Goal: Task Accomplishment & Management: Complete application form

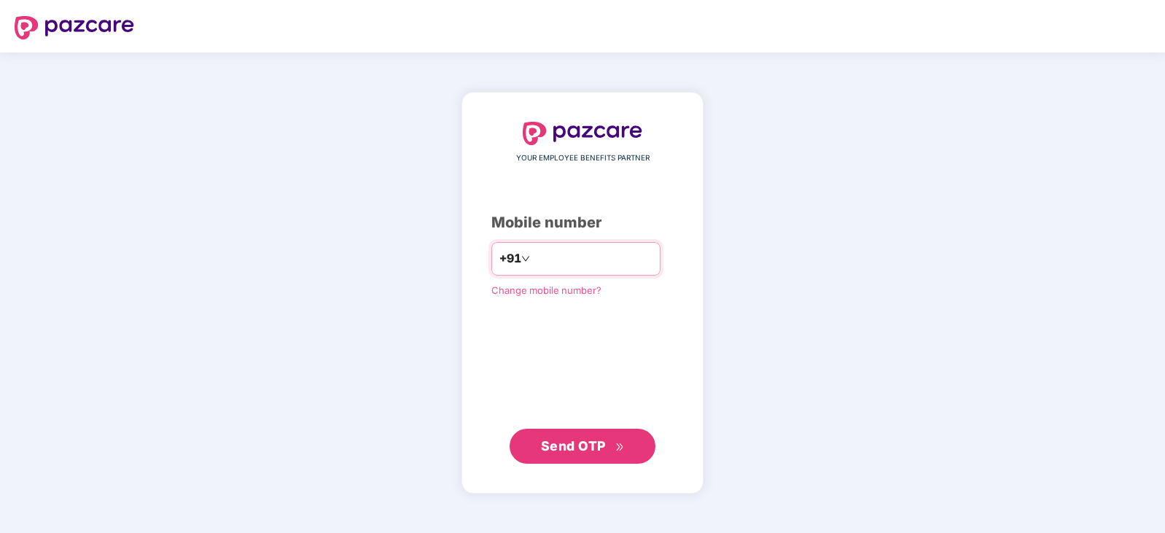
click at [555, 257] on input "number" at bounding box center [593, 258] width 120 height 23
type input "**********"
click at [609, 450] on span "Send OTP" at bounding box center [583, 446] width 84 height 20
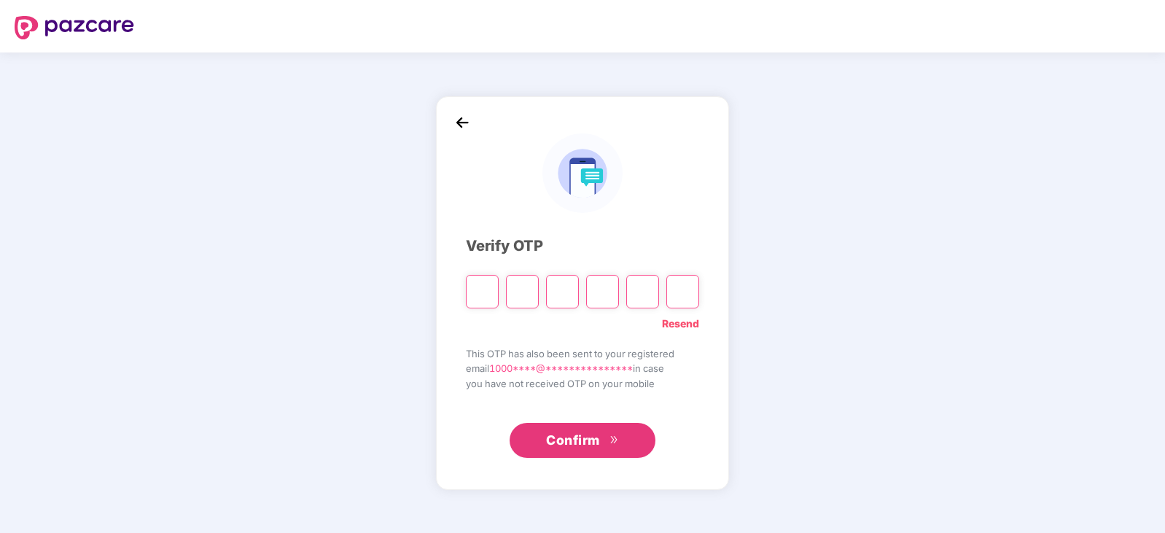
type input "*"
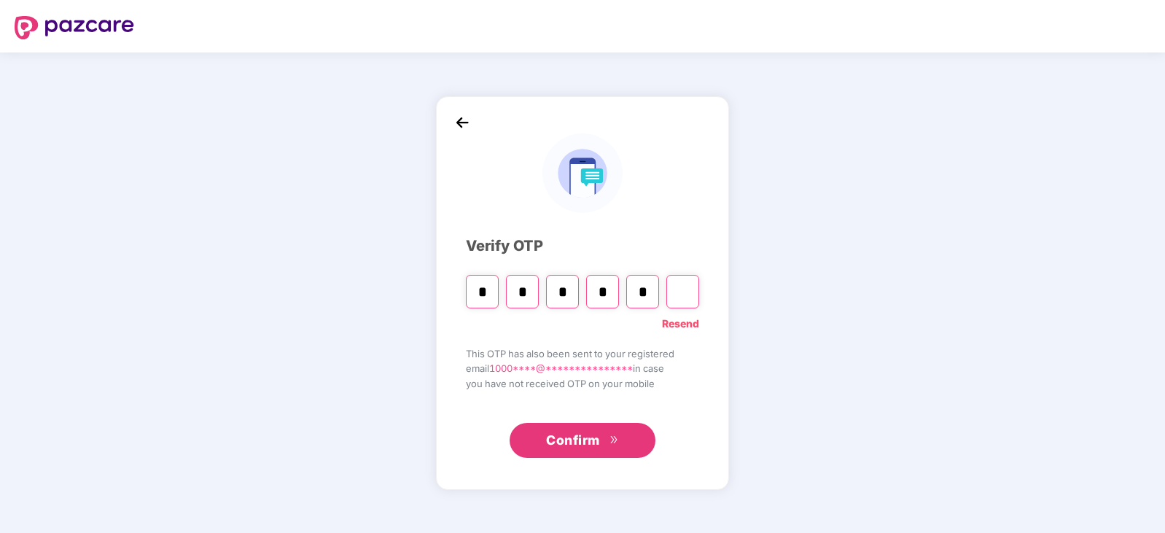
type input "*"
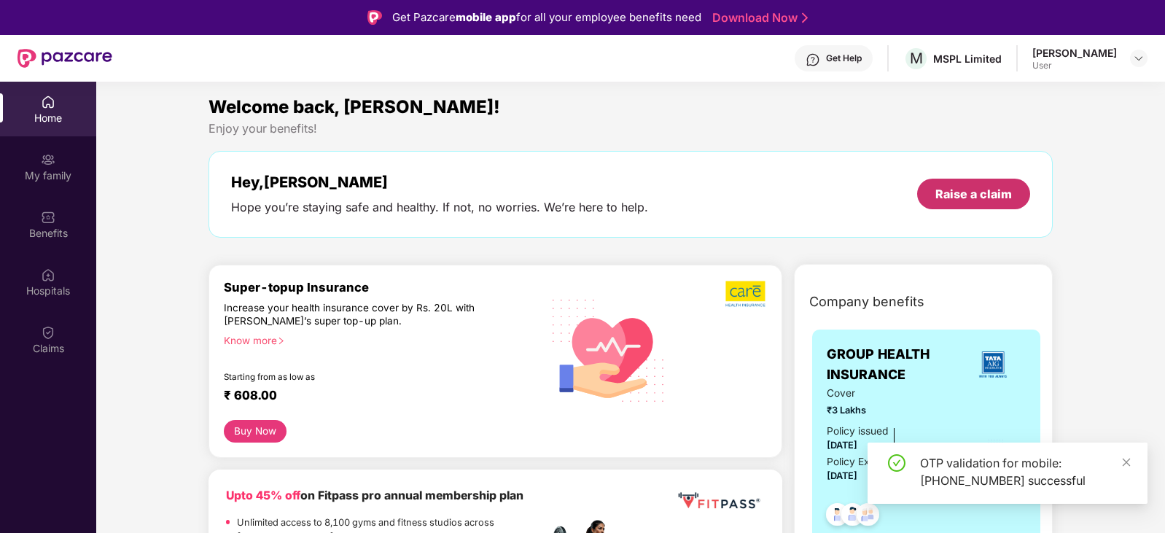
click at [951, 200] on div "Raise a claim" at bounding box center [973, 194] width 77 height 16
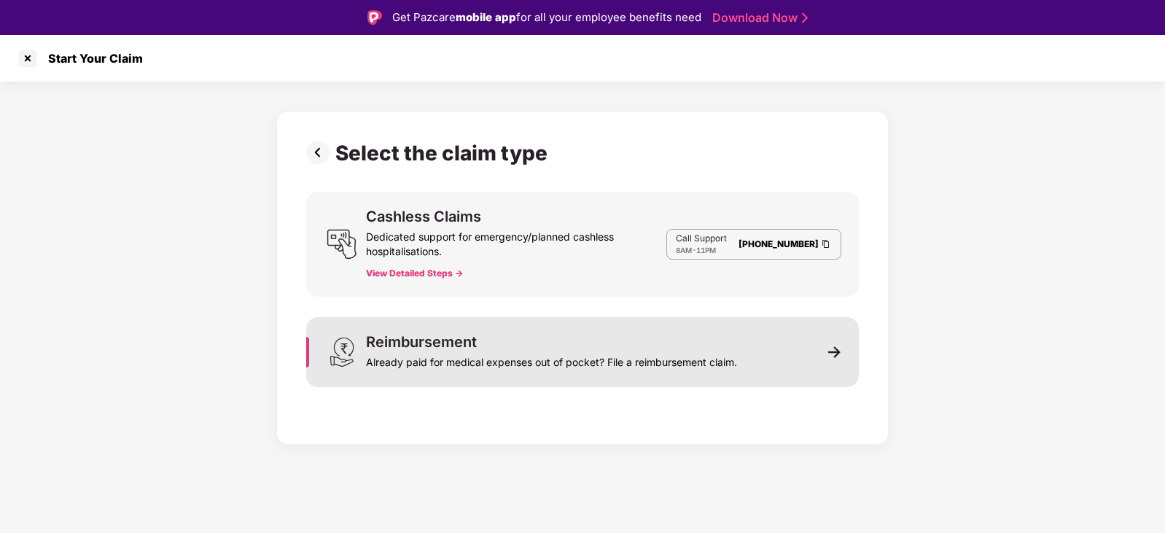
click at [456, 360] on div "Already paid for medical expenses out of pocket? File a reimbursement claim." at bounding box center [551, 359] width 371 height 20
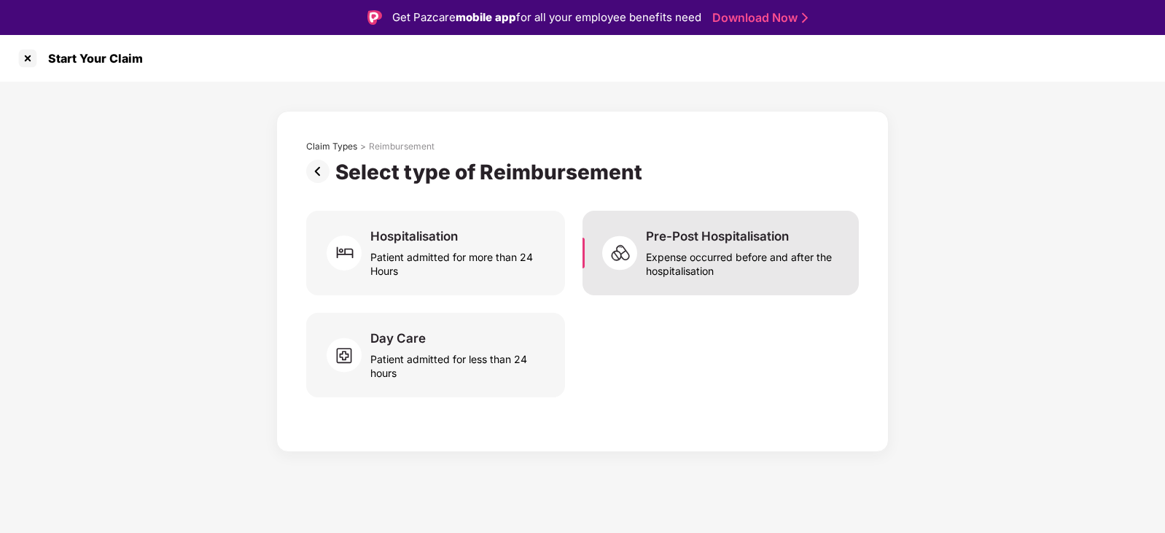
click at [729, 274] on div "Expense occurred before and after the hospitalisation" at bounding box center [743, 261] width 195 height 34
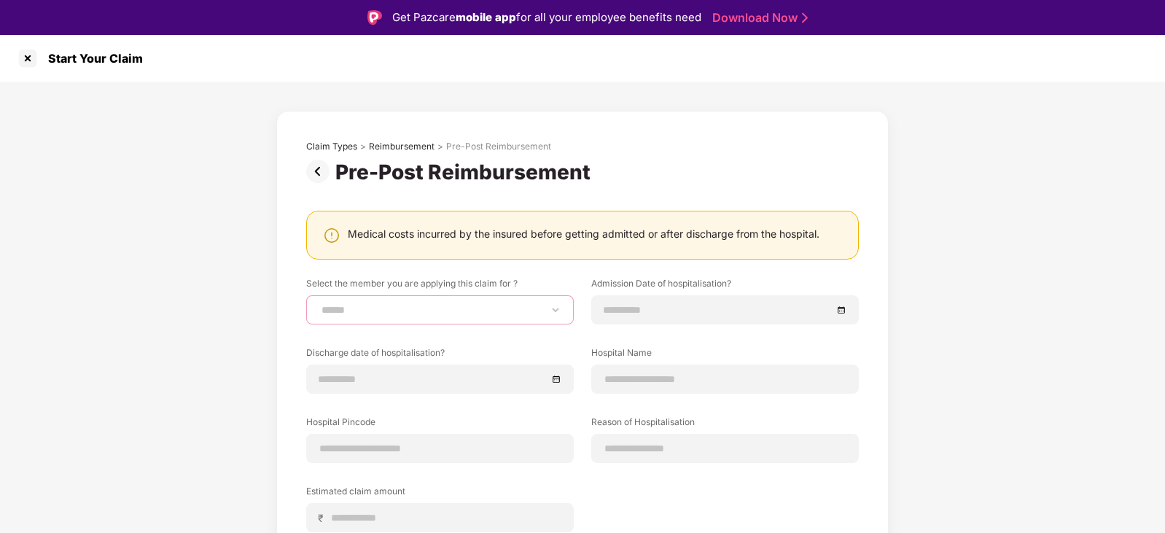
click at [500, 304] on select "**********" at bounding box center [440, 310] width 243 height 12
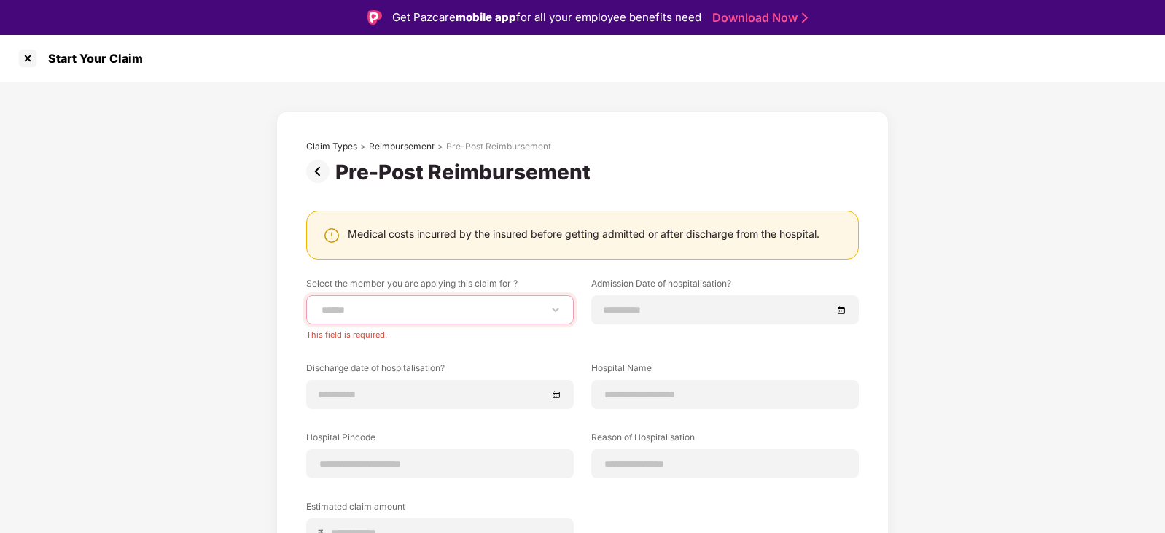
click at [456, 306] on select "**********" at bounding box center [440, 310] width 243 height 12
select select "**********"
click at [319, 304] on select "**********" at bounding box center [440, 310] width 243 height 12
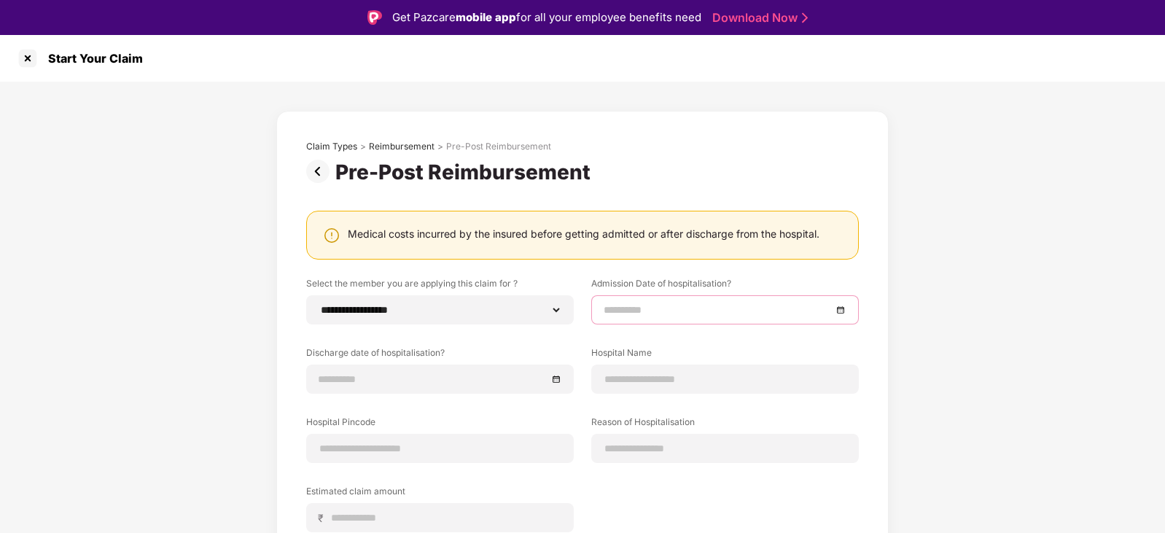
click at [698, 313] on input at bounding box center [718, 310] width 228 height 16
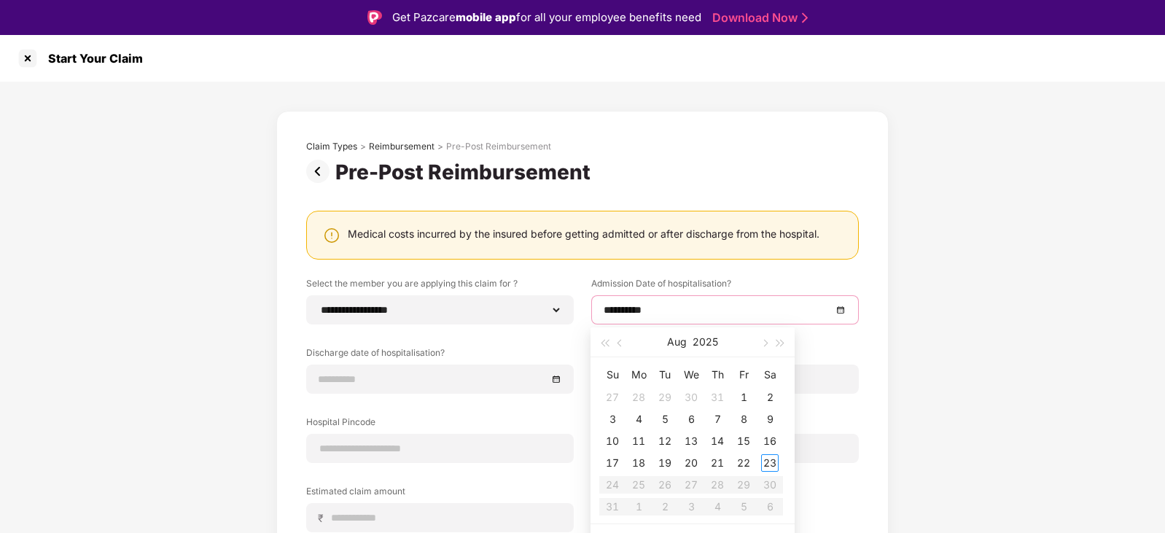
type input "**********"
click at [667, 418] on div "5" at bounding box center [664, 418] width 17 height 17
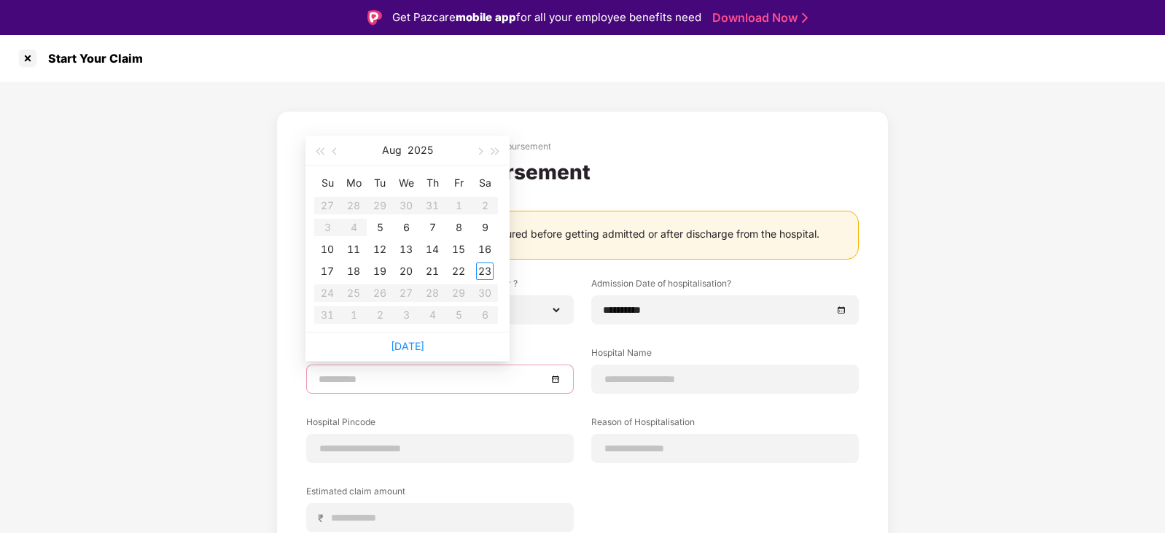
click at [453, 381] on input at bounding box center [433, 379] width 228 height 16
click at [327, 250] on div "10" at bounding box center [327, 249] width 17 height 17
type input "**********"
click at [330, 248] on div "10" at bounding box center [327, 249] width 17 height 17
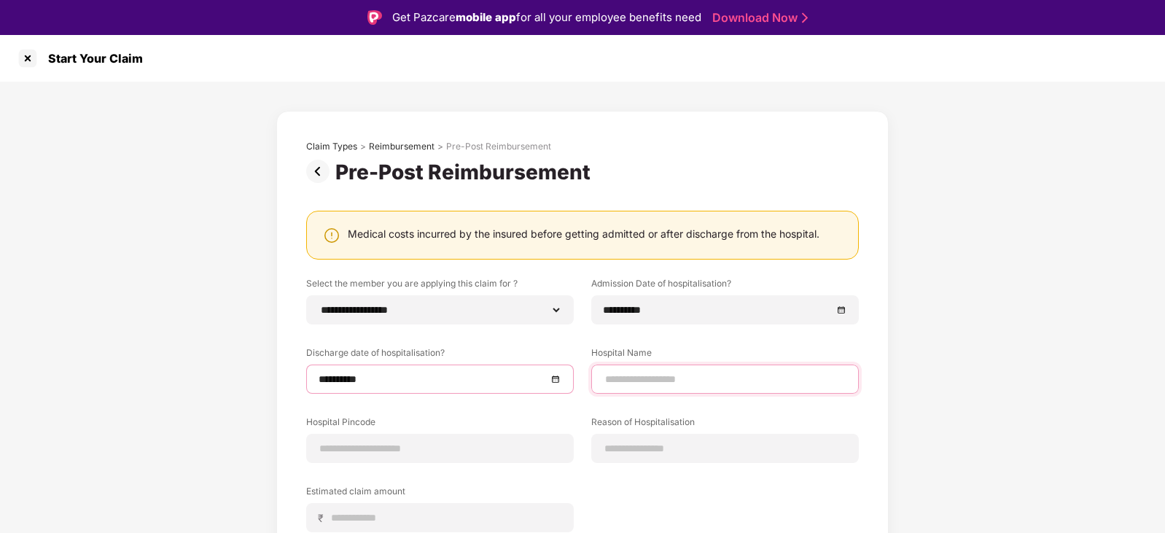
click at [659, 380] on input at bounding box center [725, 379] width 243 height 15
click at [655, 380] on input "**********" at bounding box center [725, 379] width 243 height 15
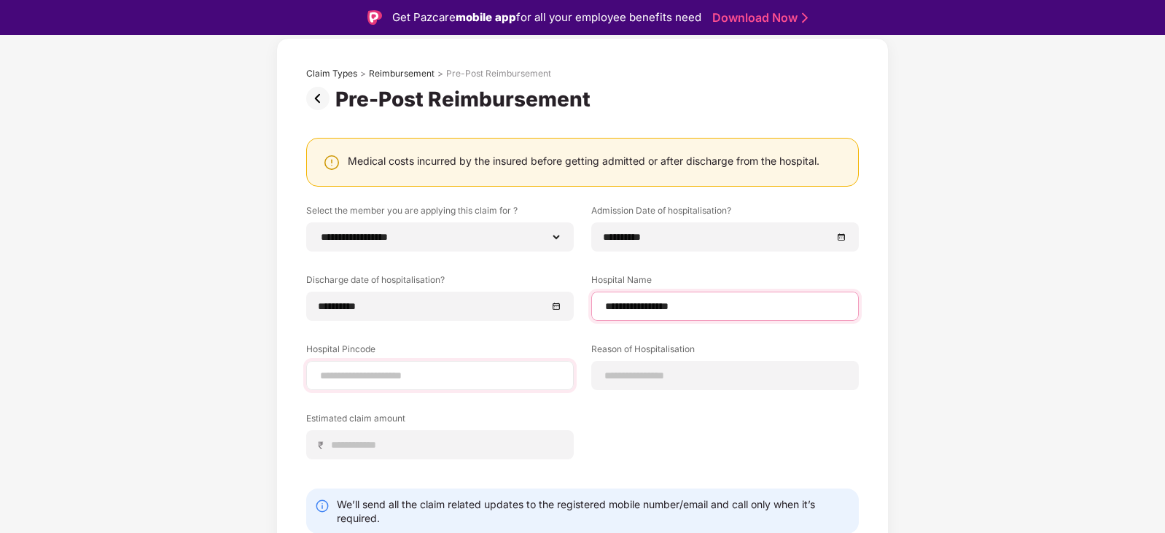
type input "**********"
click at [435, 376] on input at bounding box center [440, 375] width 243 height 15
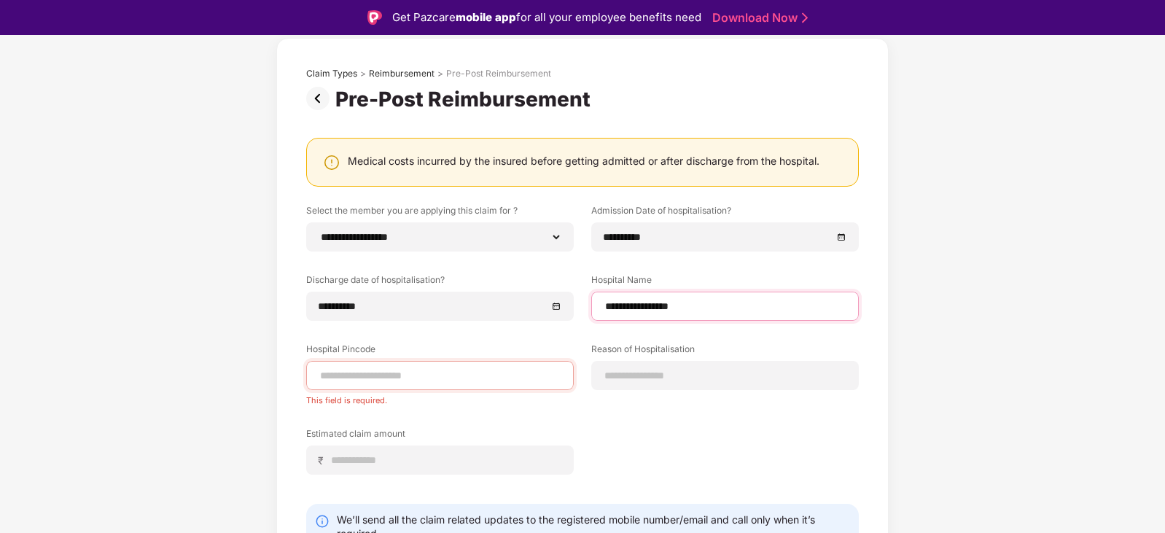
click at [736, 302] on input "**********" at bounding box center [725, 306] width 243 height 15
click at [407, 376] on input at bounding box center [440, 375] width 243 height 15
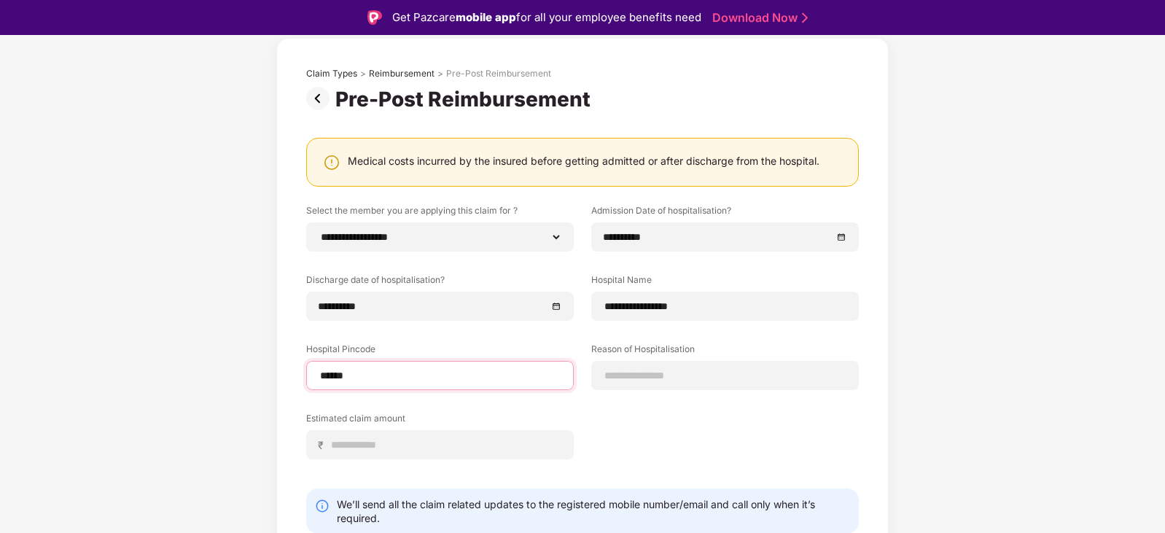
type input "******"
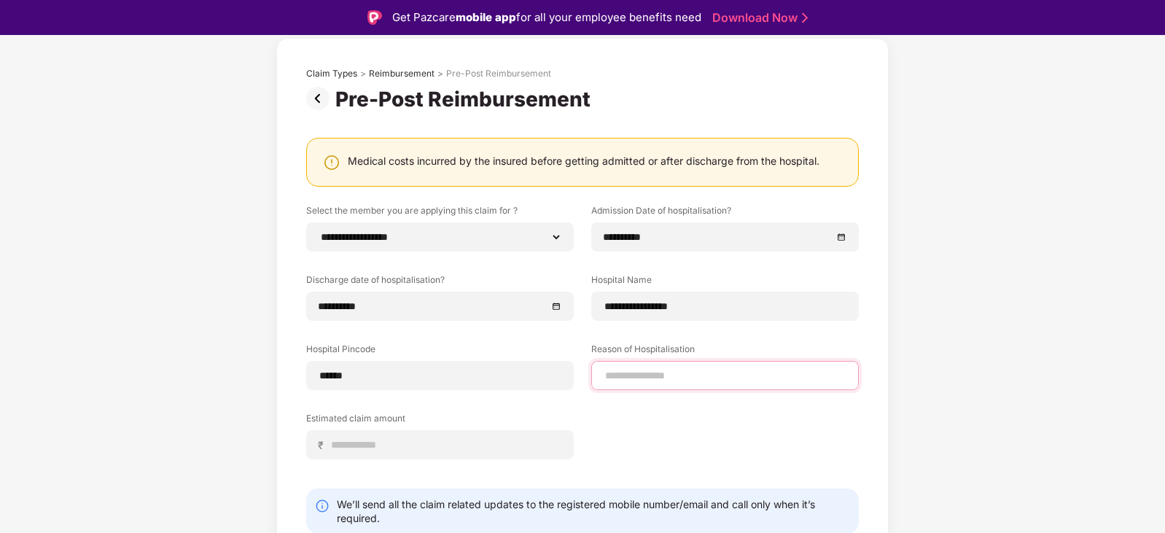
select select "*******"
select select "*********"
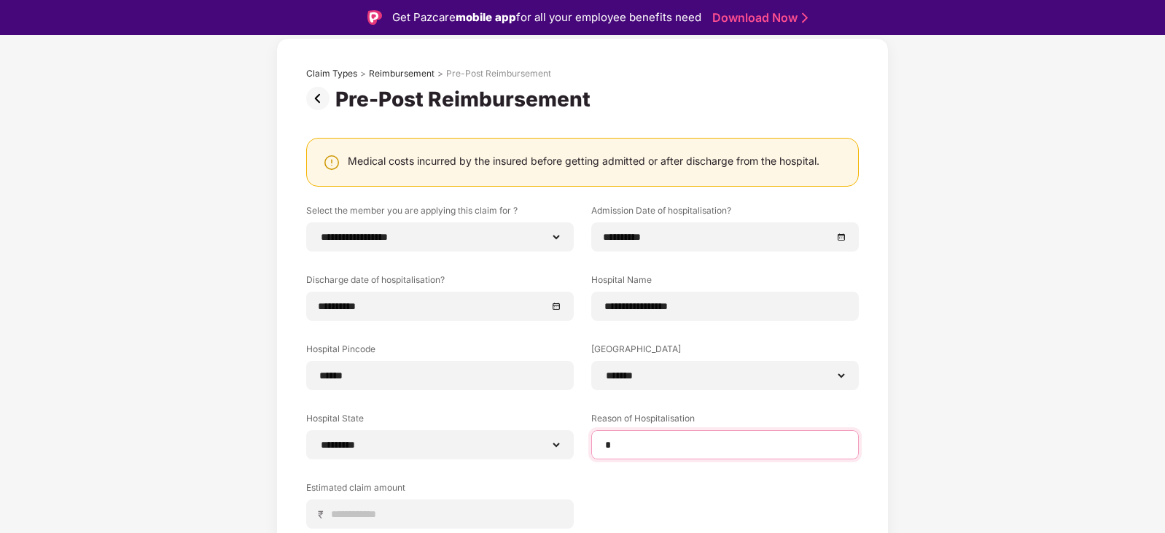
click at [638, 450] on input at bounding box center [725, 444] width 243 height 15
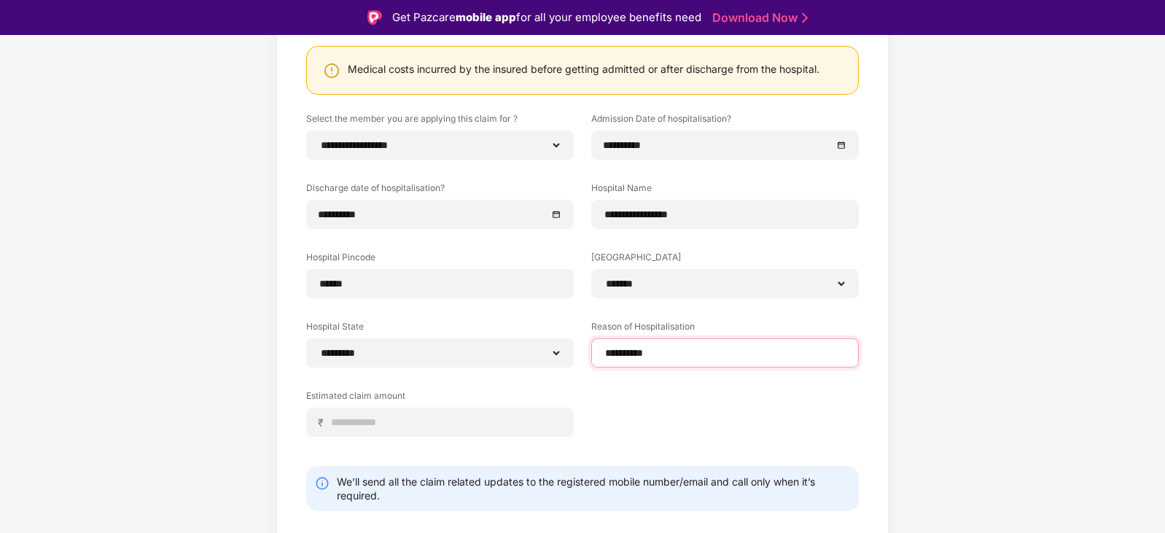
scroll to position [198, 0]
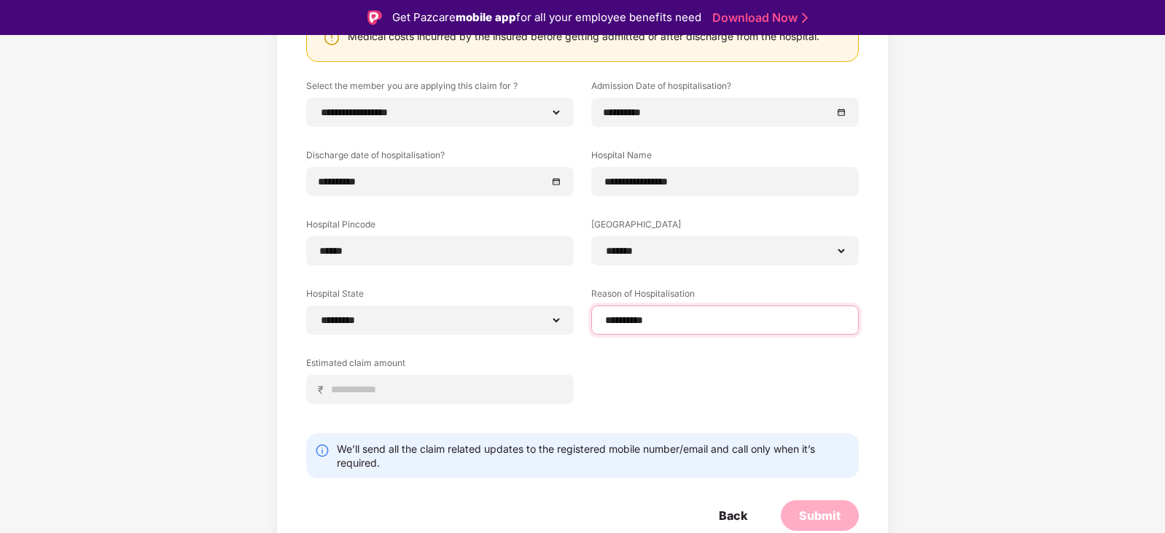
type input "*********"
click at [402, 387] on input at bounding box center [445, 389] width 231 height 15
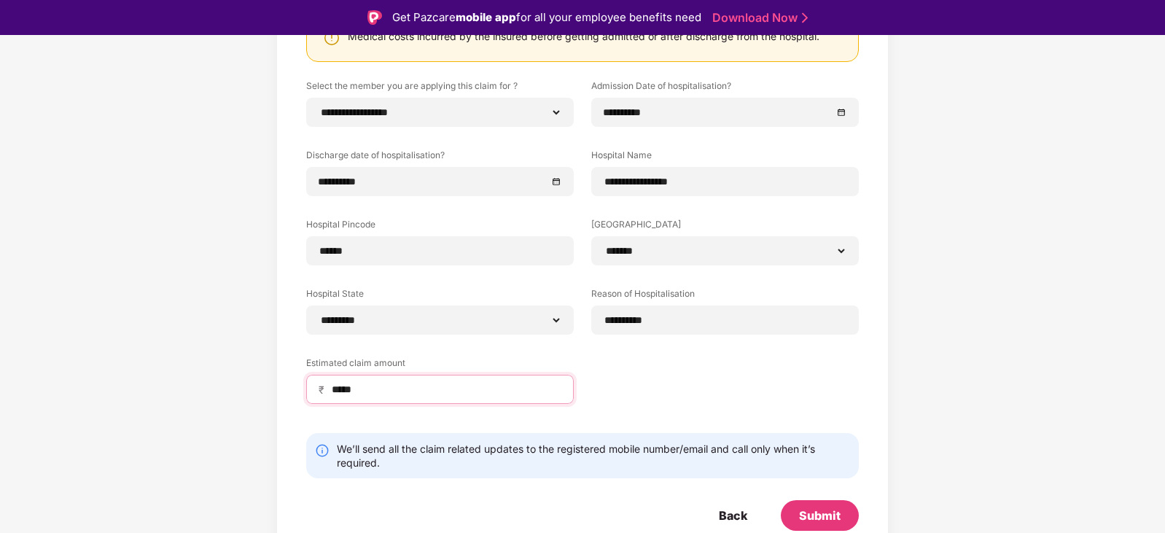
type input "*****"
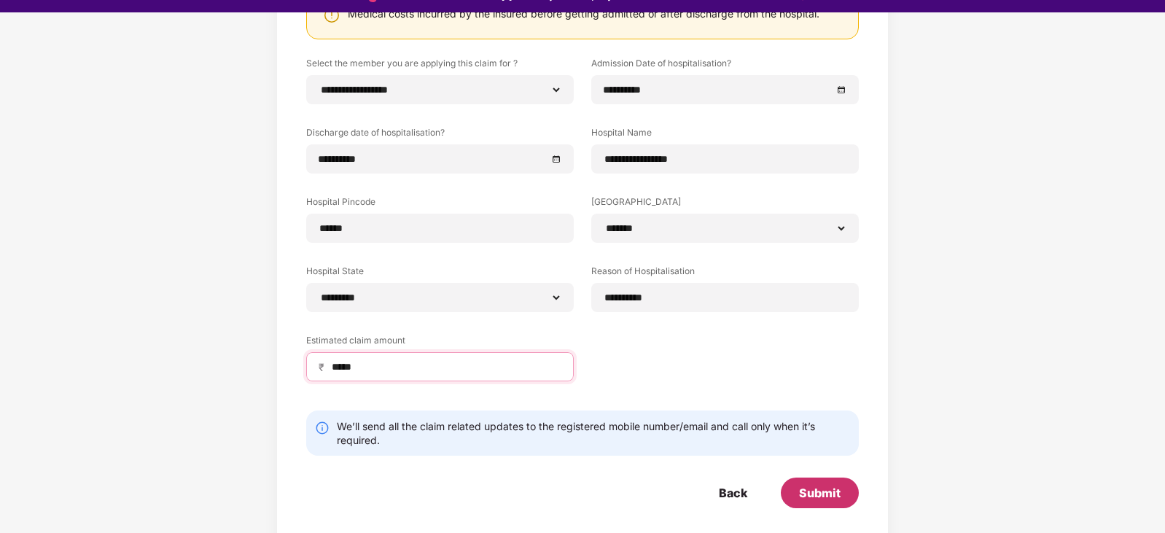
scroll to position [35, 0]
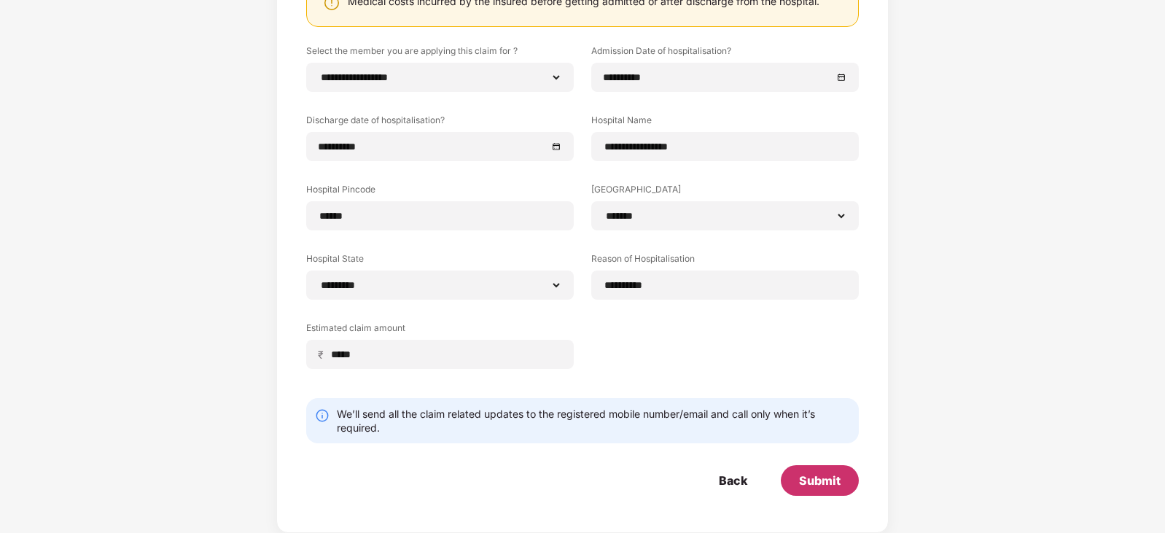
click at [830, 478] on div "Submit" at bounding box center [820, 480] width 42 height 16
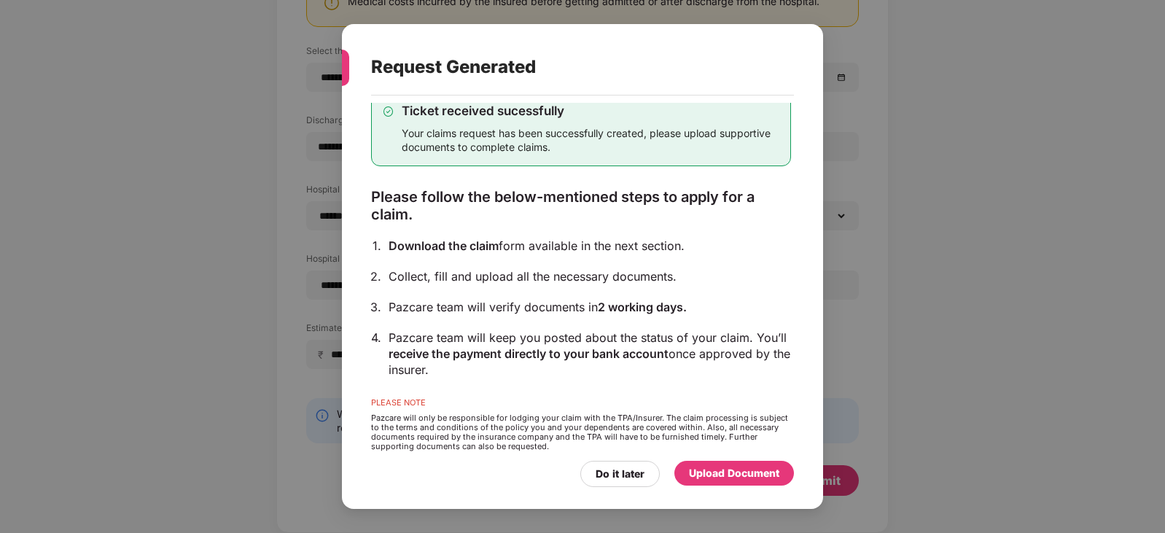
scroll to position [52, 0]
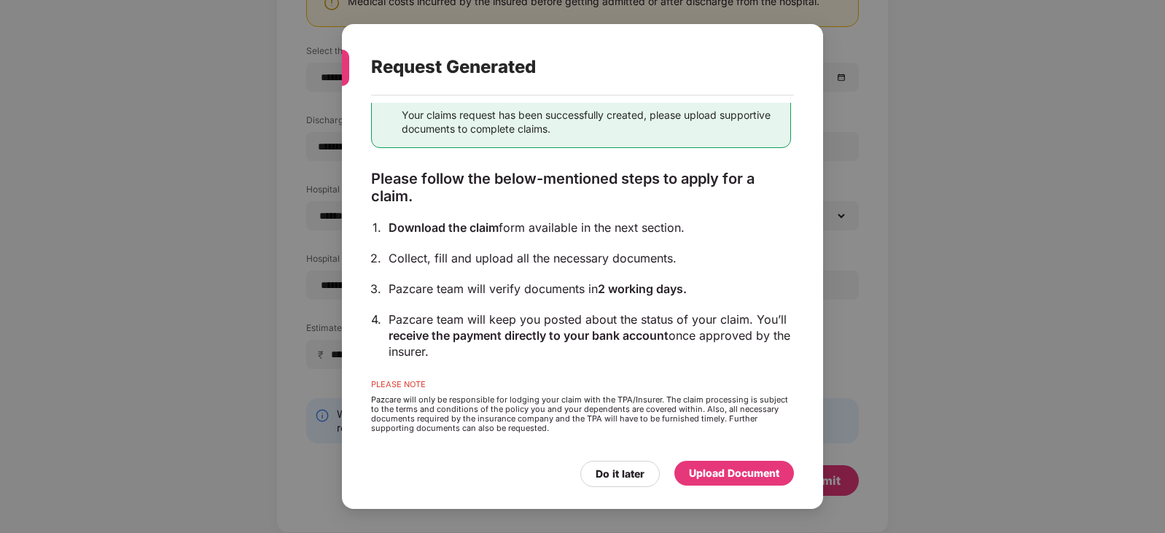
click at [710, 472] on div "Upload Document" at bounding box center [734, 473] width 90 height 16
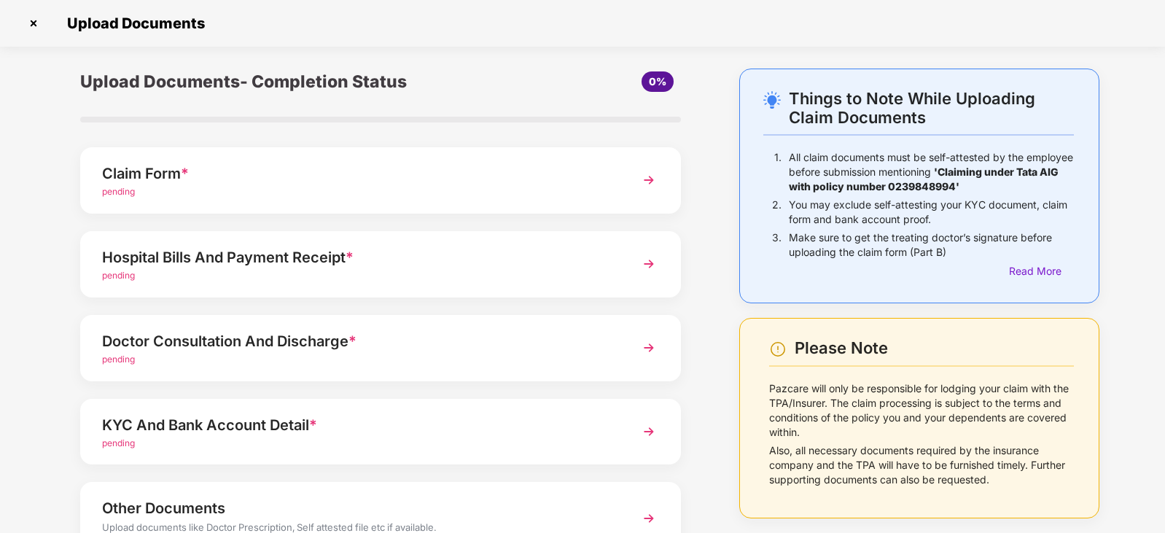
click at [240, 171] on div "Claim Form *" at bounding box center [357, 173] width 510 height 23
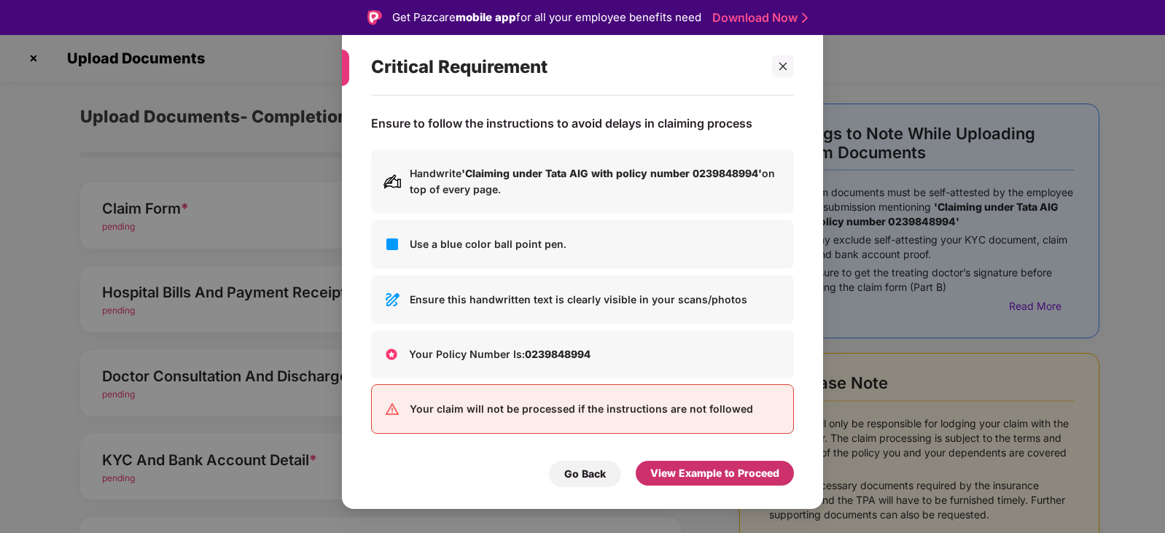
click at [695, 479] on div "View Example to Proceed" at bounding box center [714, 473] width 129 height 16
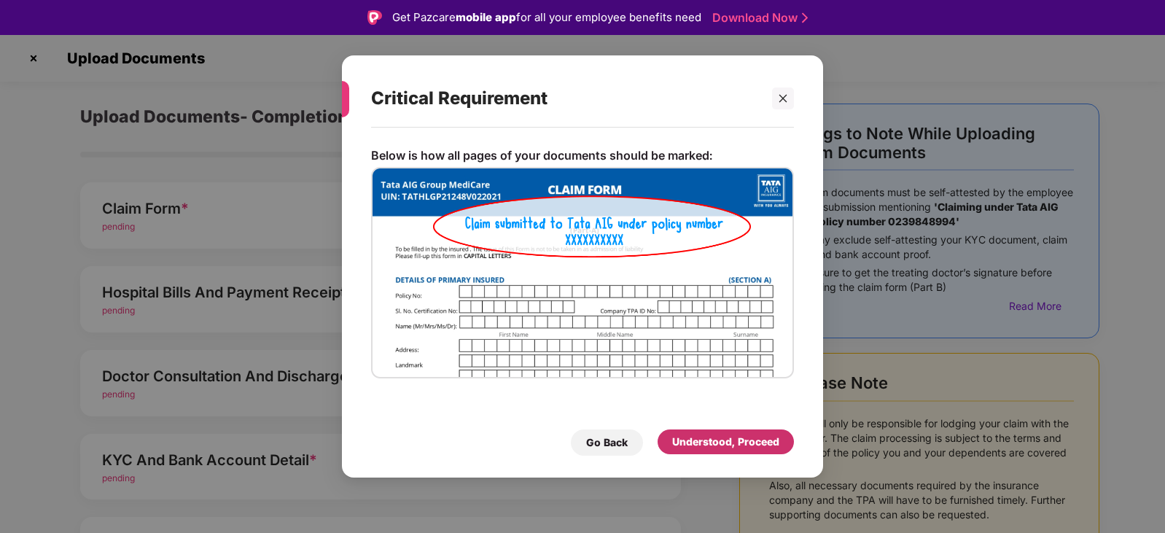
click at [706, 437] on div "Understood, Proceed" at bounding box center [725, 442] width 107 height 16
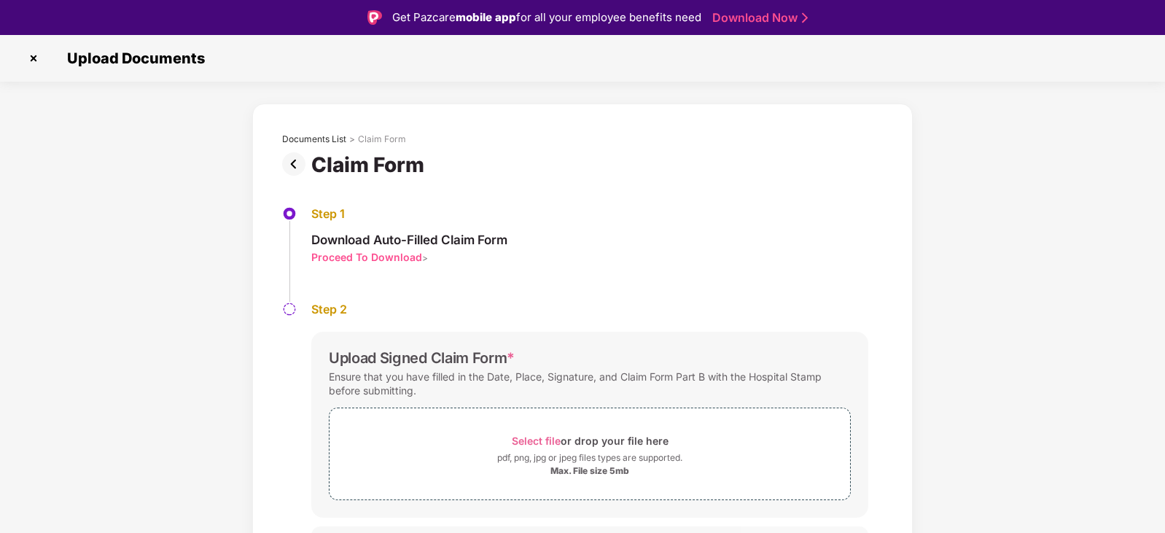
scroll to position [31, 0]
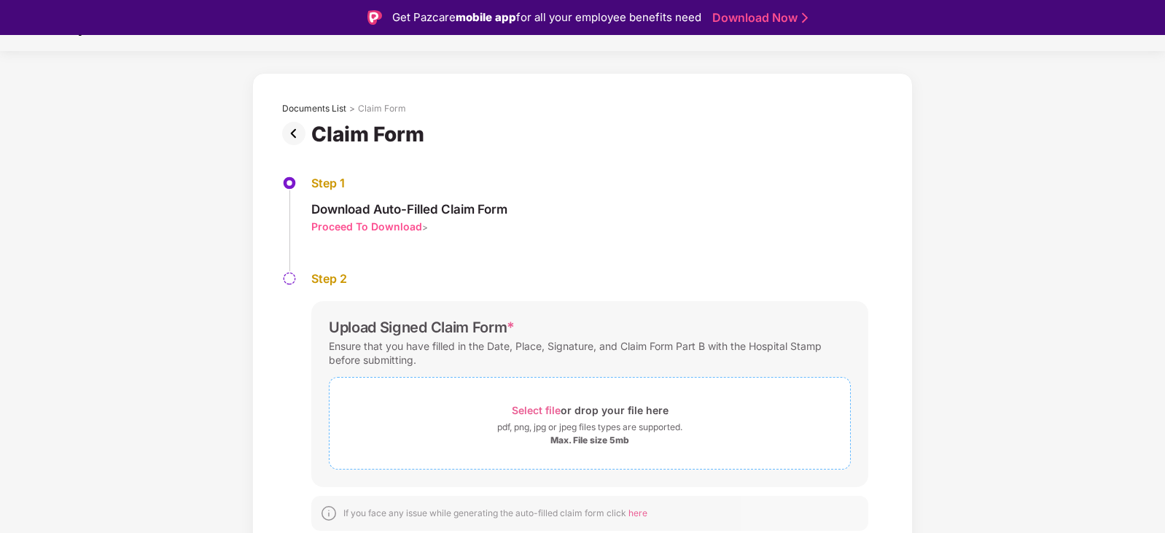
click at [547, 412] on span "Select file" at bounding box center [536, 410] width 49 height 12
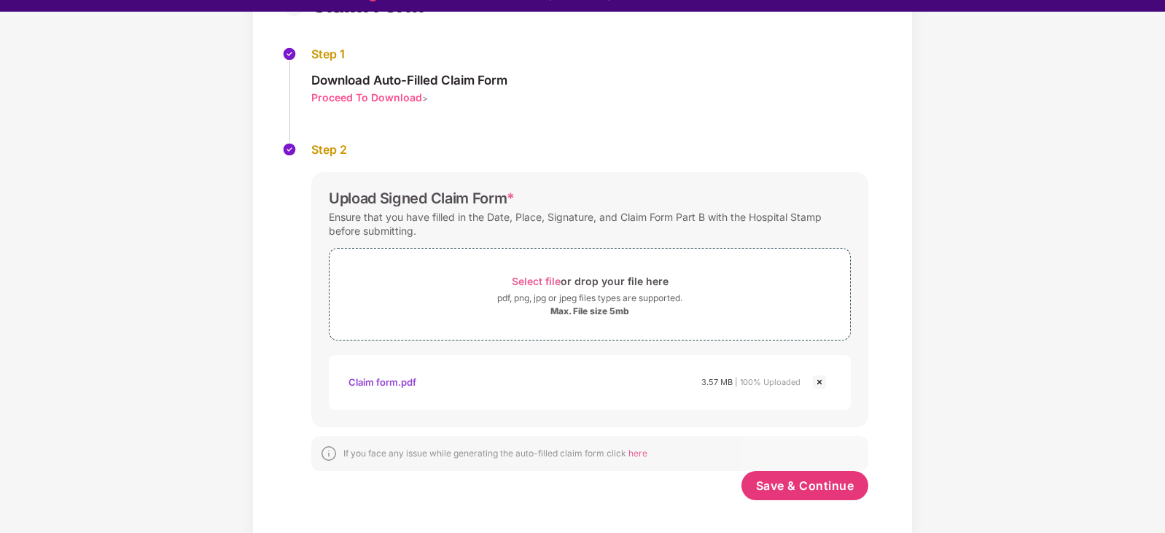
scroll to position [35, 0]
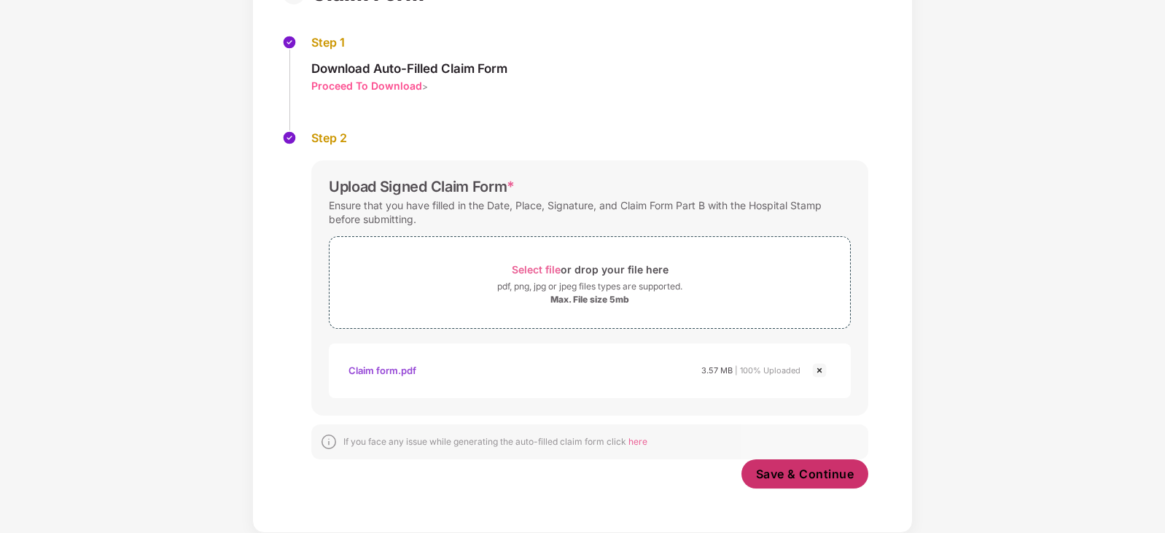
click at [814, 476] on span "Save & Continue" at bounding box center [805, 474] width 98 height 16
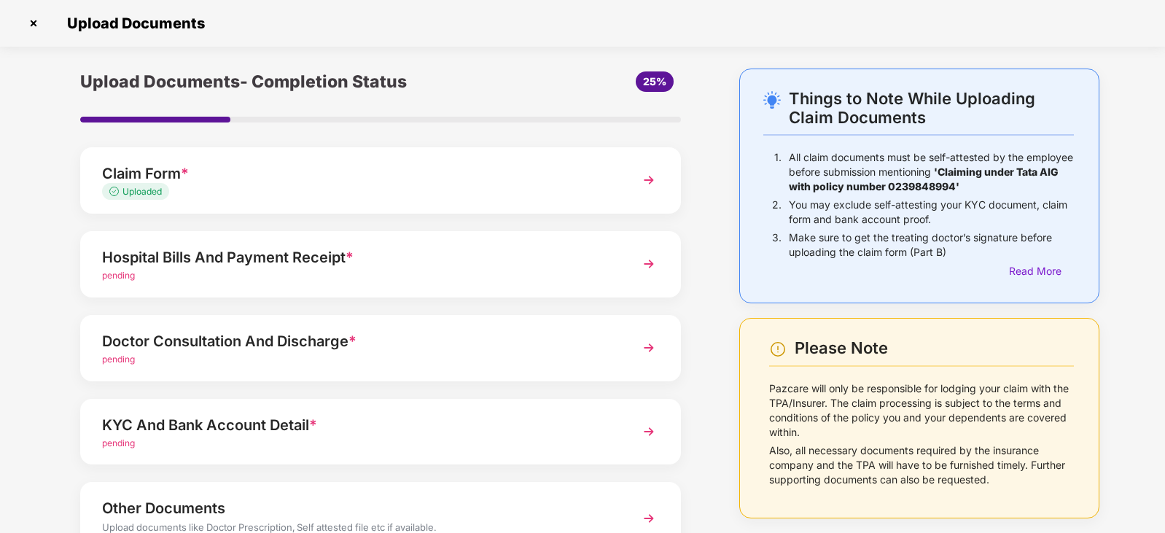
click at [236, 265] on div "Hospital Bills And Payment Receipt *" at bounding box center [357, 257] width 510 height 23
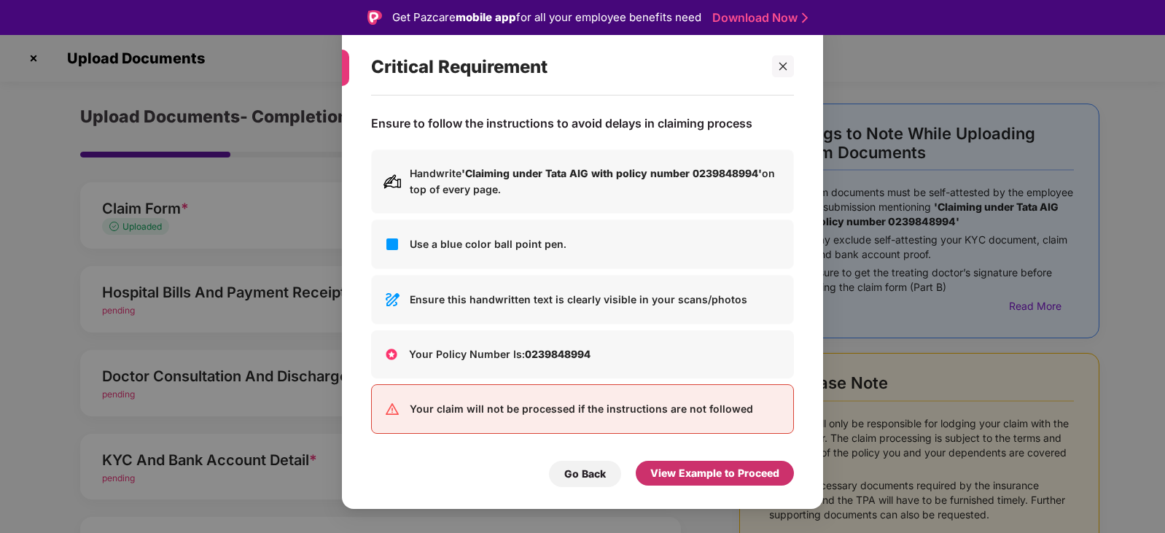
click at [722, 472] on div "View Example to Proceed" at bounding box center [714, 473] width 129 height 16
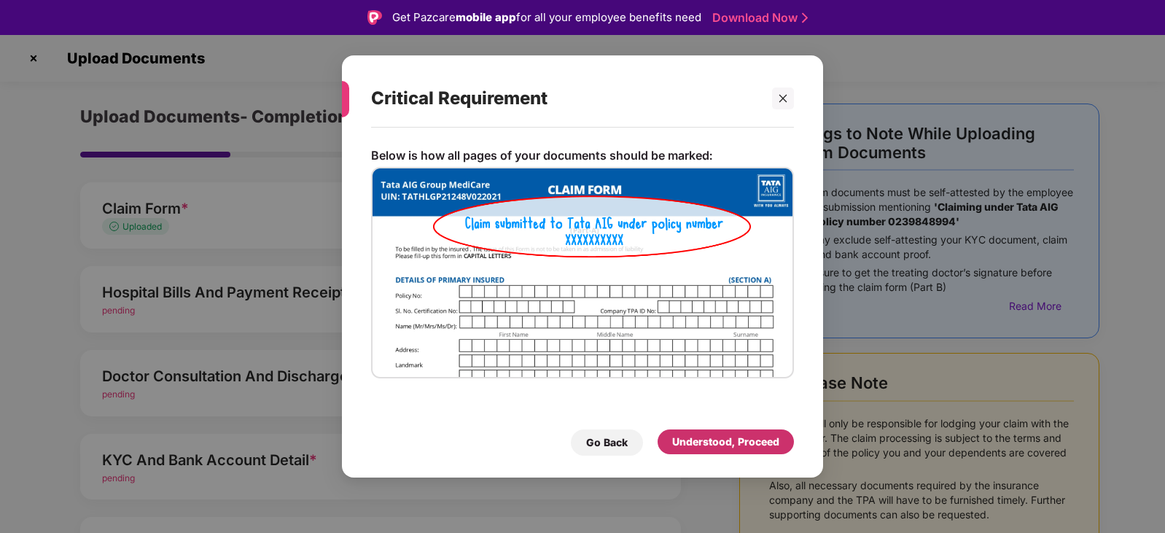
click at [722, 440] on div "Understood, Proceed" at bounding box center [725, 442] width 107 height 16
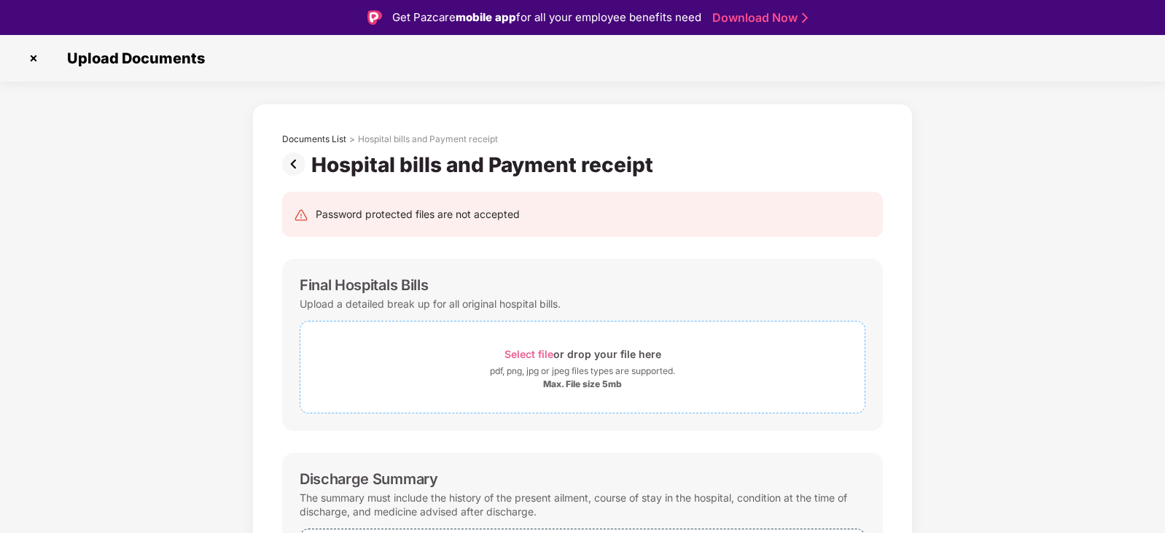
click at [591, 355] on div "Select file or drop your file here" at bounding box center [582, 354] width 157 height 20
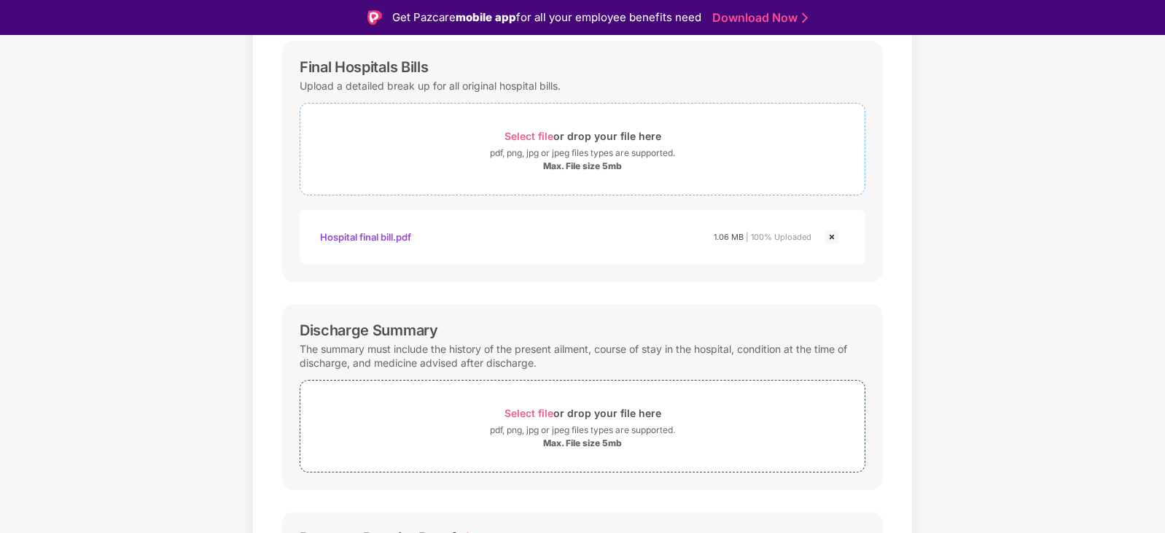
scroll to position [219, 0]
click at [606, 409] on div "Select file or drop your file here" at bounding box center [582, 412] width 157 height 20
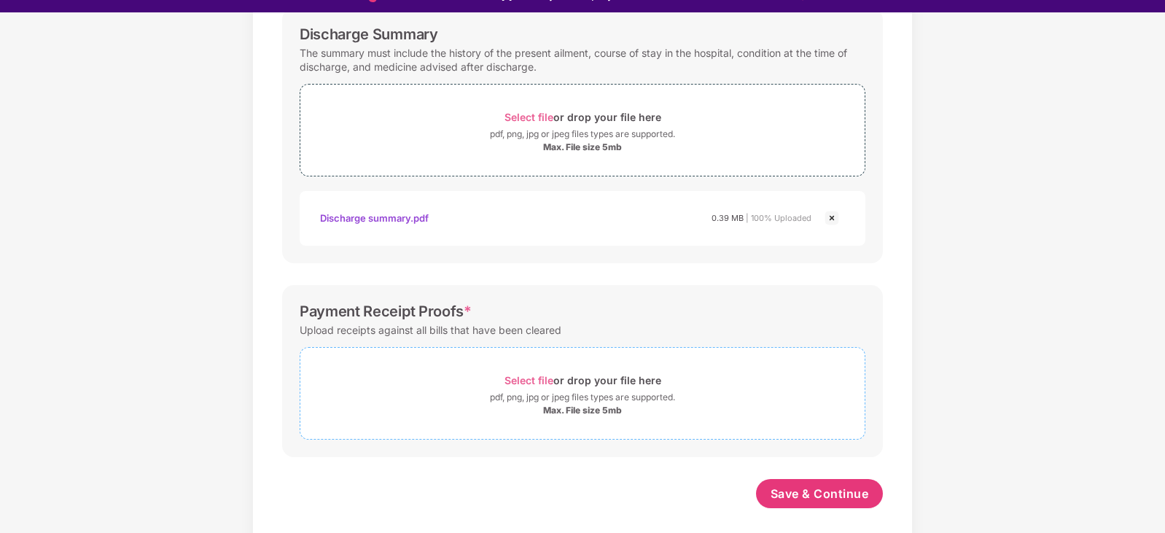
scroll to position [35, 0]
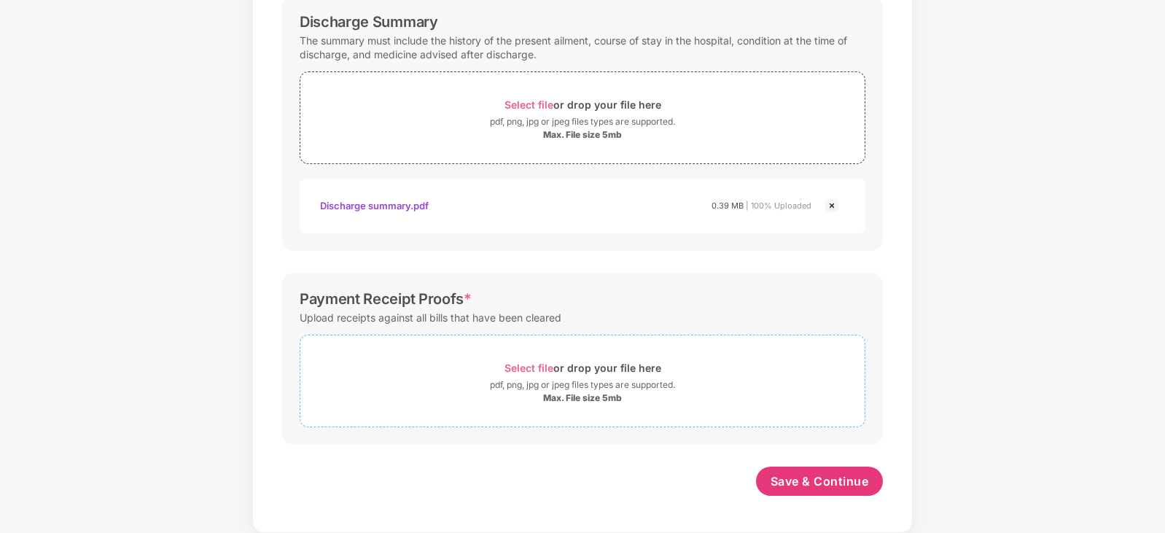
click at [582, 376] on div "Select file or drop your file here" at bounding box center [582, 368] width 157 height 20
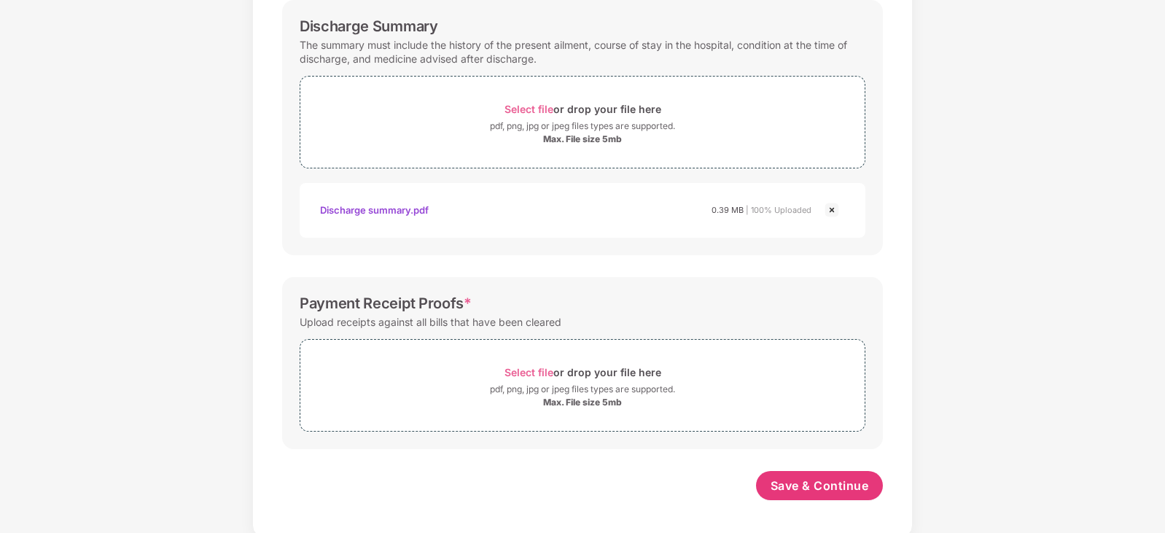
scroll to position [491, 0]
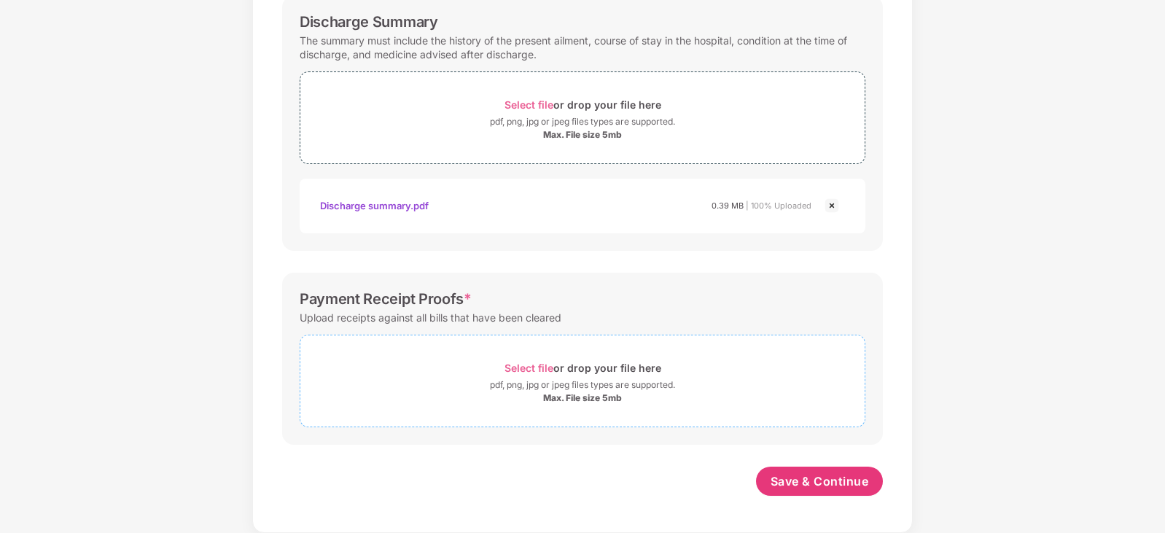
click at [526, 391] on div "pdf, png, jpg or jpeg files types are supported." at bounding box center [582, 385] width 185 height 15
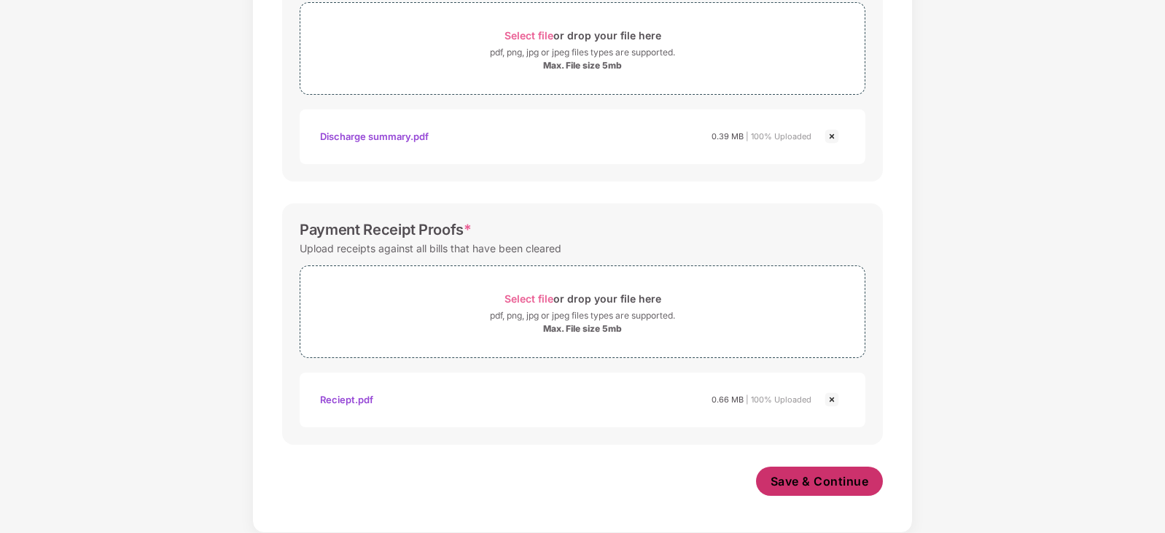
click at [790, 483] on span "Save & Continue" at bounding box center [820, 481] width 98 height 16
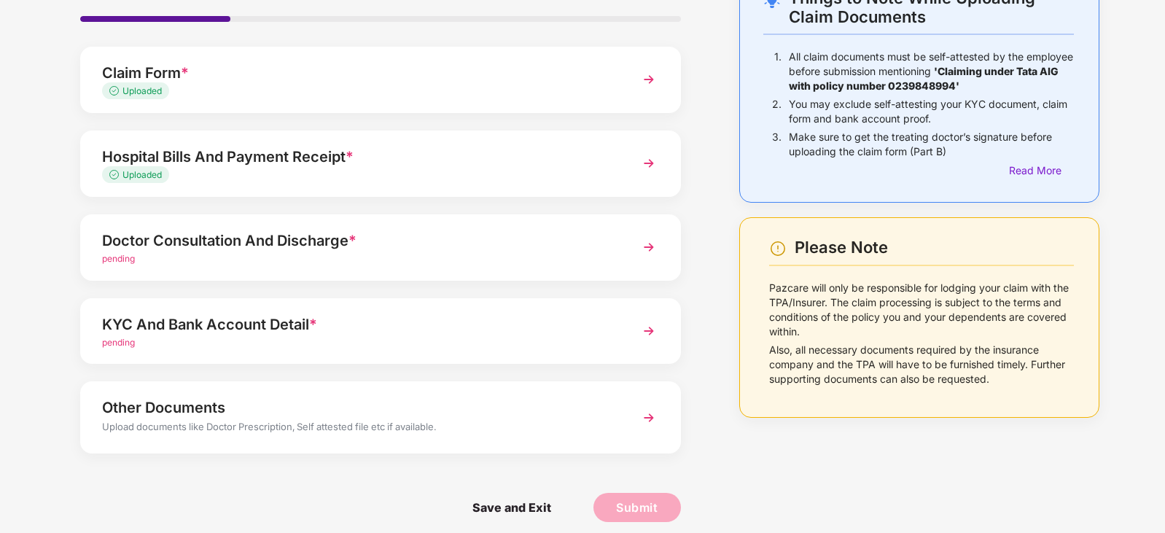
scroll to position [112, 0]
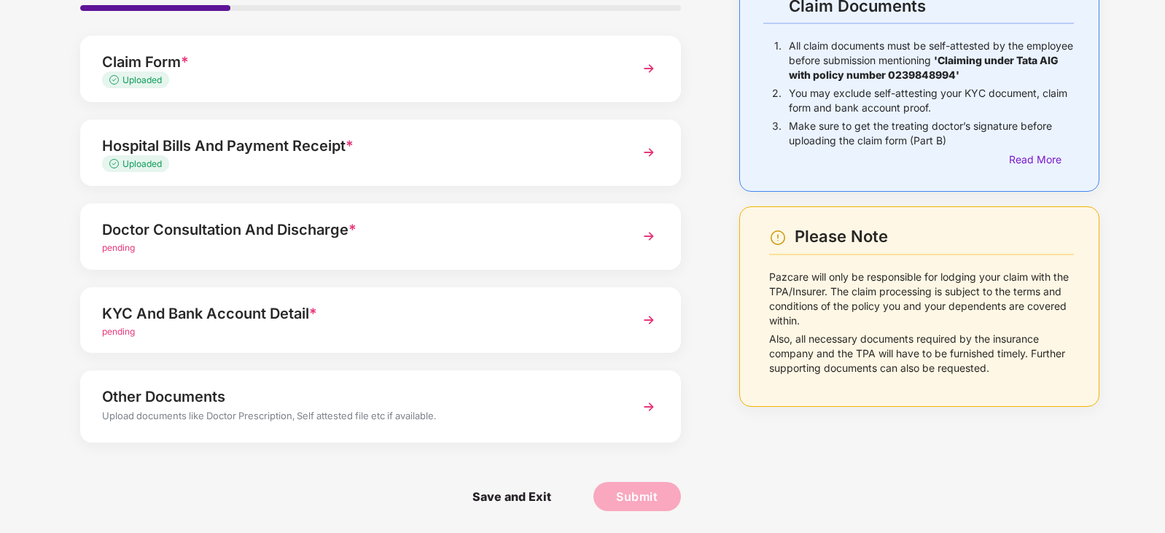
click at [383, 232] on div "Doctor Consultation And Discharge *" at bounding box center [357, 229] width 510 height 23
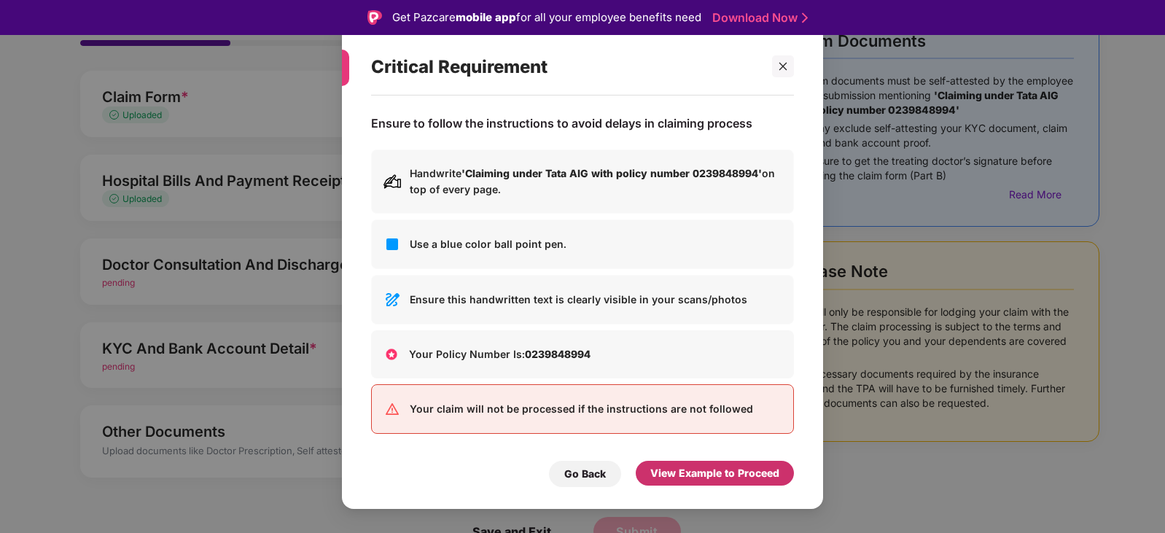
click at [739, 470] on div "View Example to Proceed" at bounding box center [714, 473] width 129 height 16
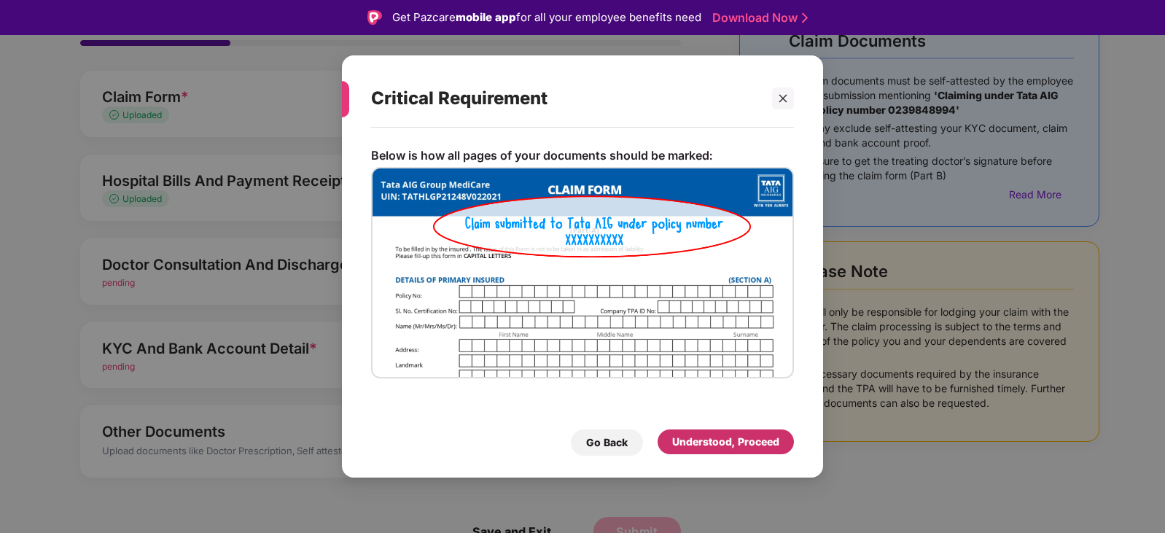
click at [739, 448] on div "Understood, Proceed" at bounding box center [725, 442] width 107 height 16
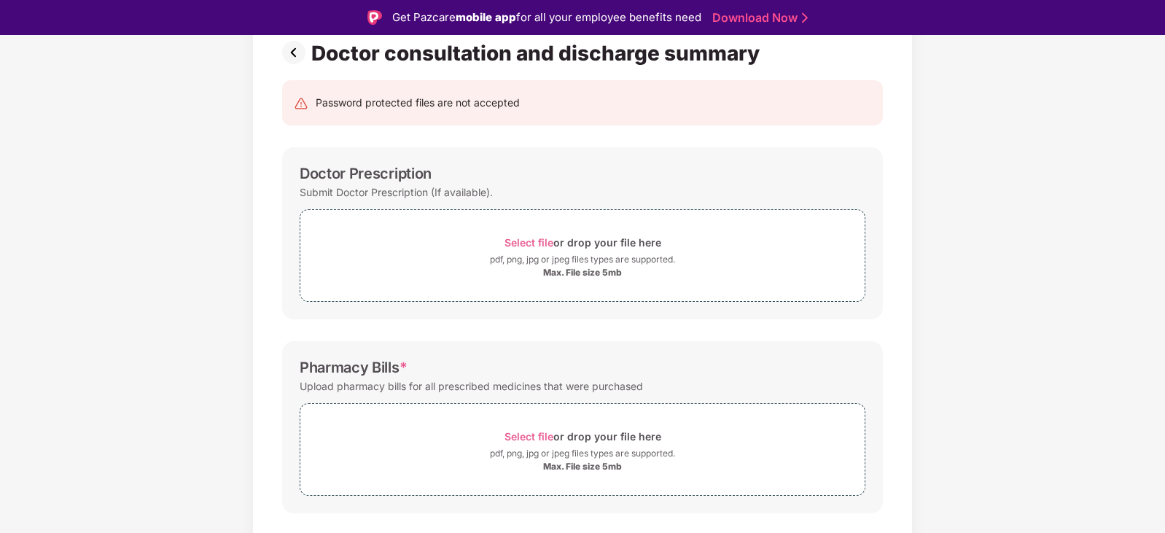
scroll to position [43, 0]
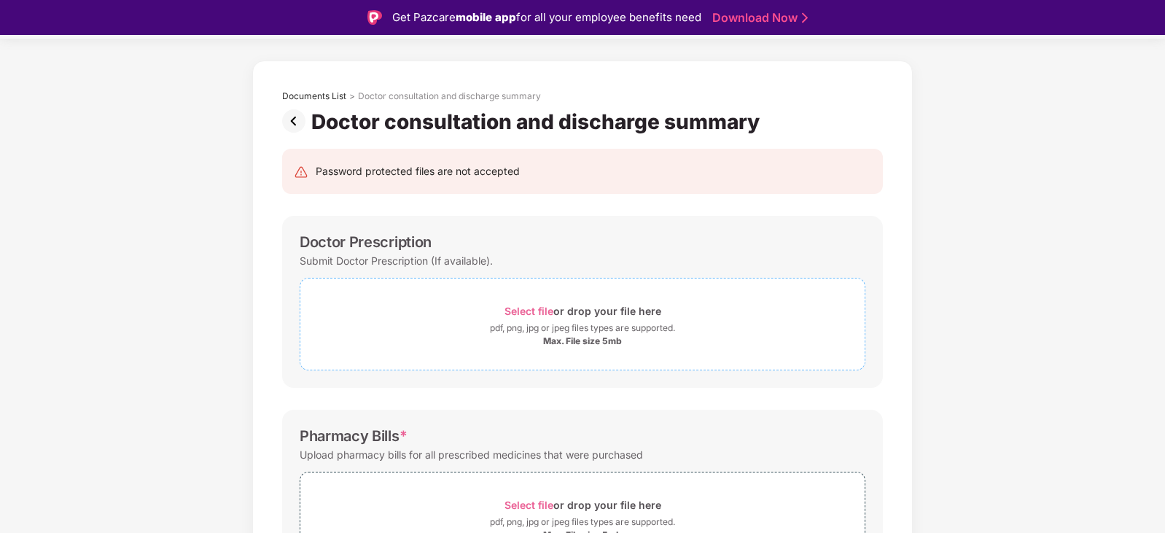
click at [652, 318] on div "Select file or drop your file here" at bounding box center [582, 311] width 157 height 20
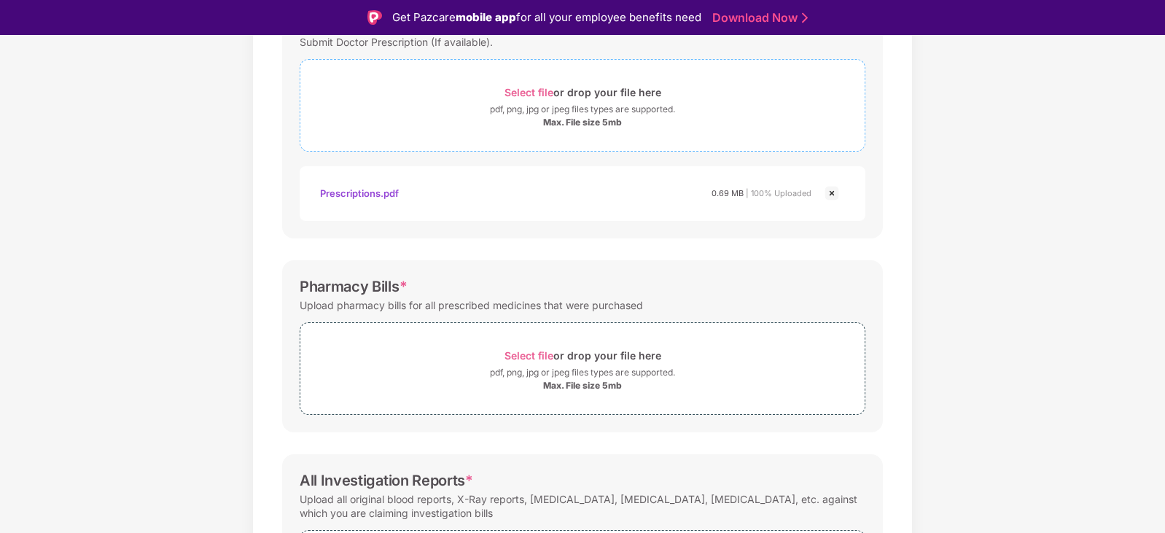
scroll to position [335, 0]
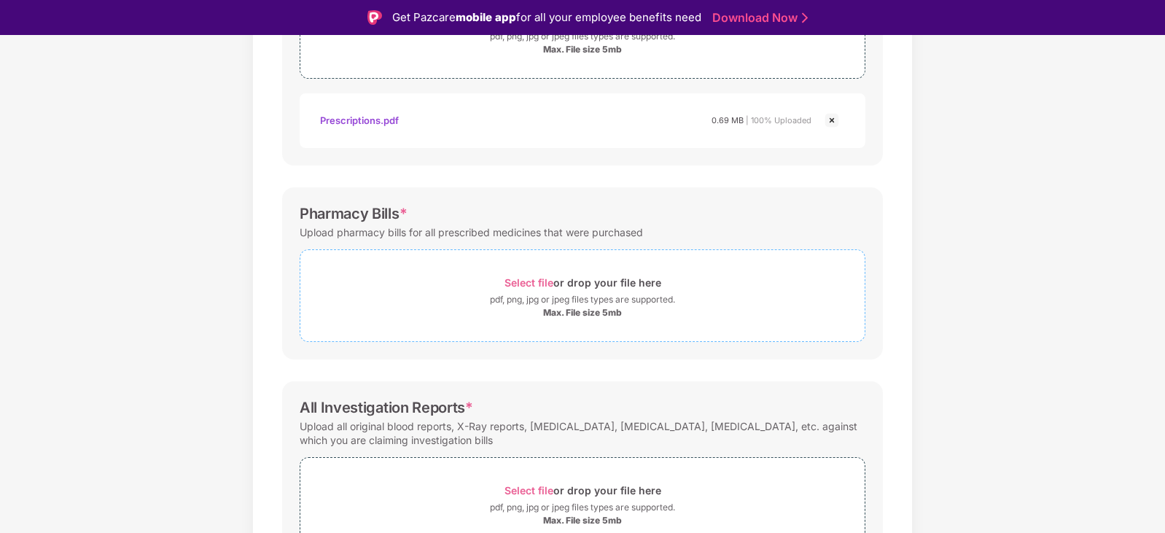
click at [514, 289] on span "Select file" at bounding box center [528, 282] width 49 height 12
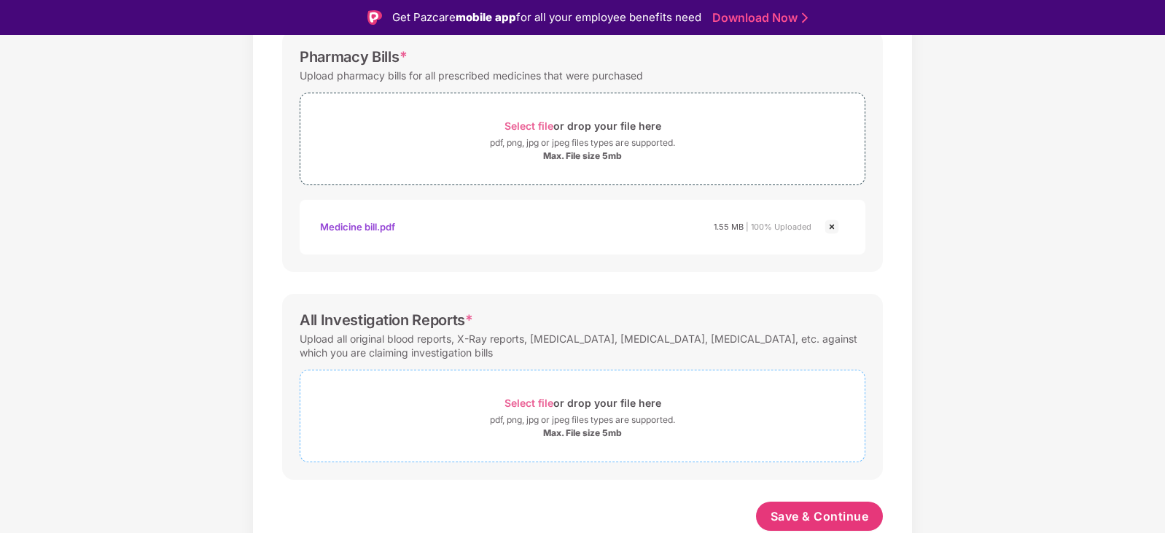
scroll to position [491, 0]
click at [585, 420] on div "pdf, png, jpg or jpeg files types are supported." at bounding box center [582, 420] width 185 height 15
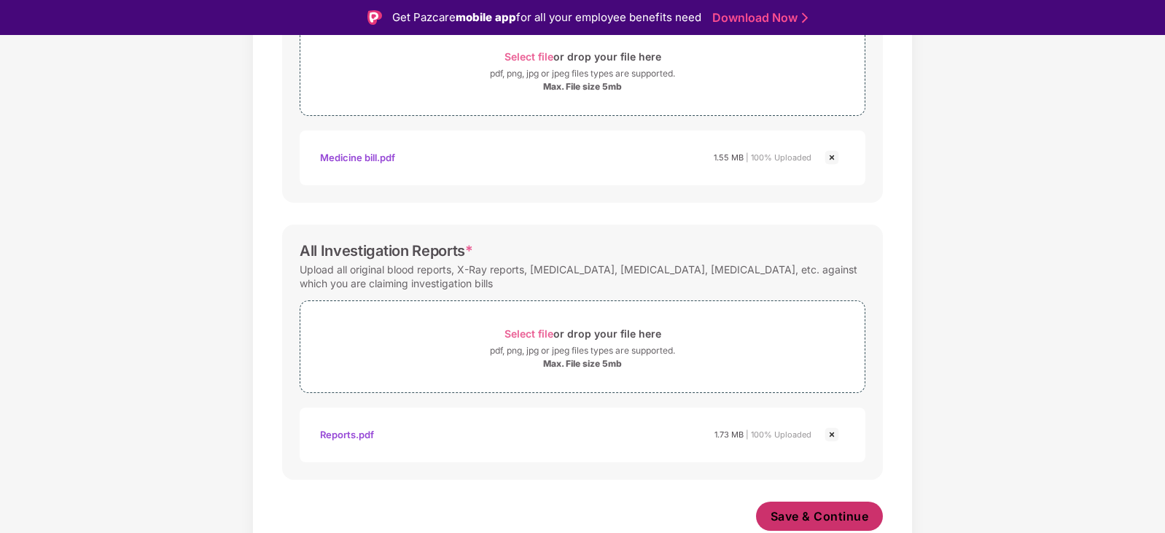
click at [783, 514] on span "Save & Continue" at bounding box center [820, 516] width 98 height 16
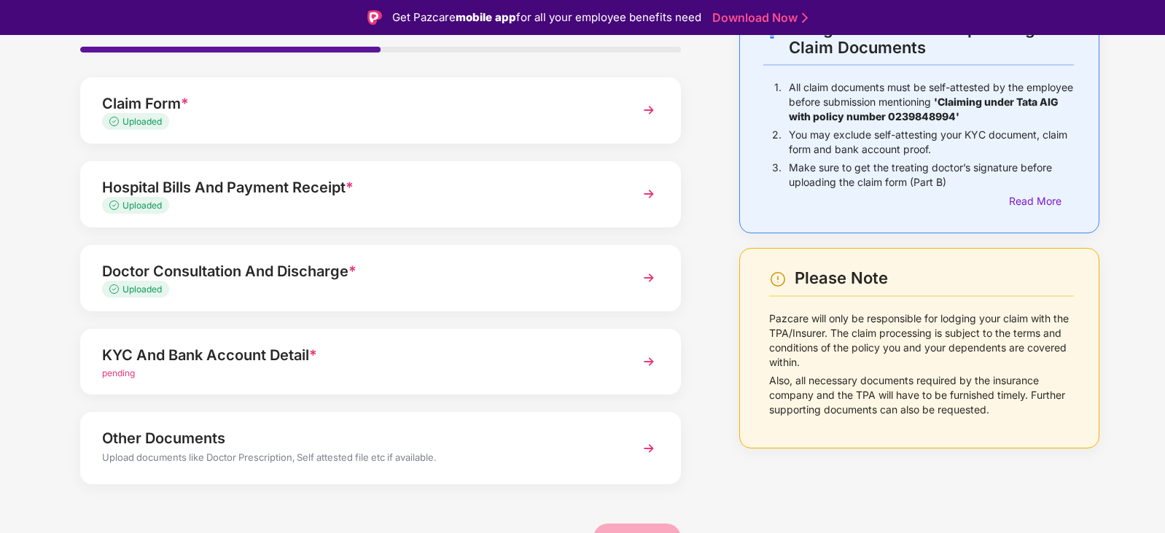
scroll to position [112, 0]
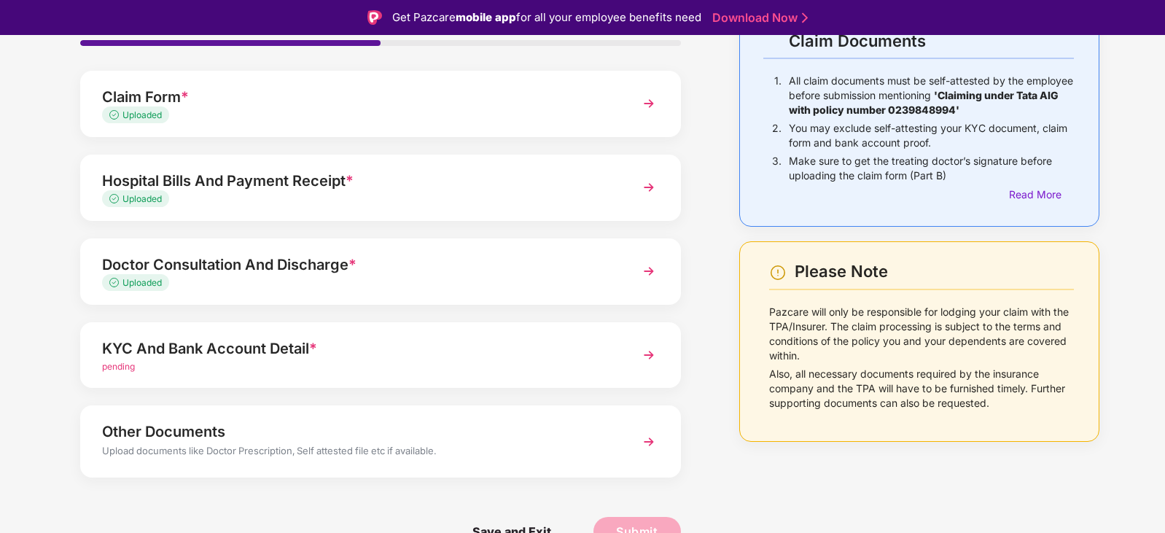
click at [379, 359] on div "KYC And Bank Account Detail *" at bounding box center [357, 348] width 510 height 23
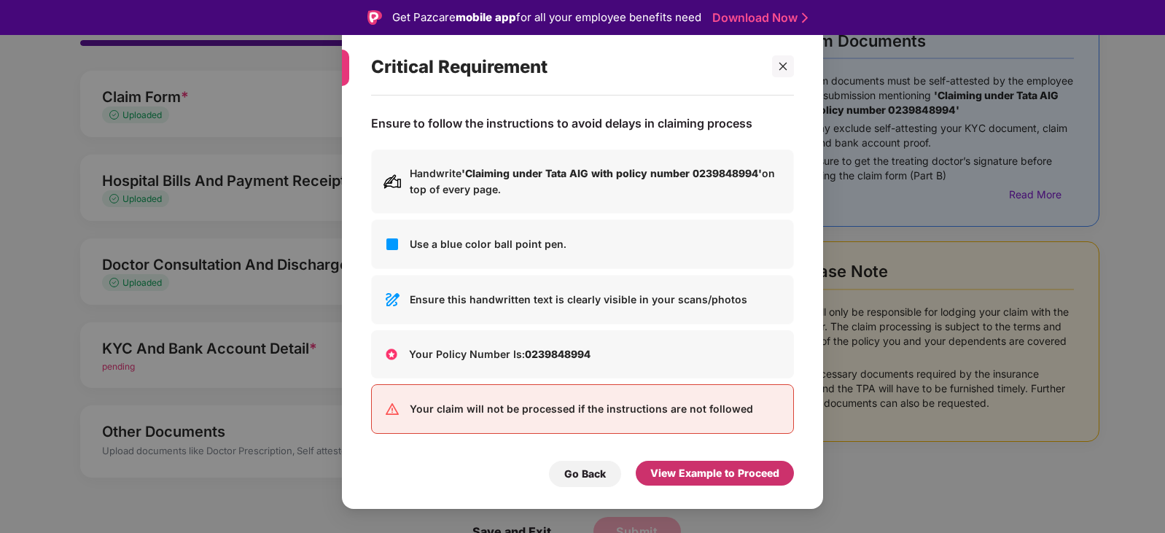
click at [699, 473] on div "View Example to Proceed" at bounding box center [714, 473] width 129 height 16
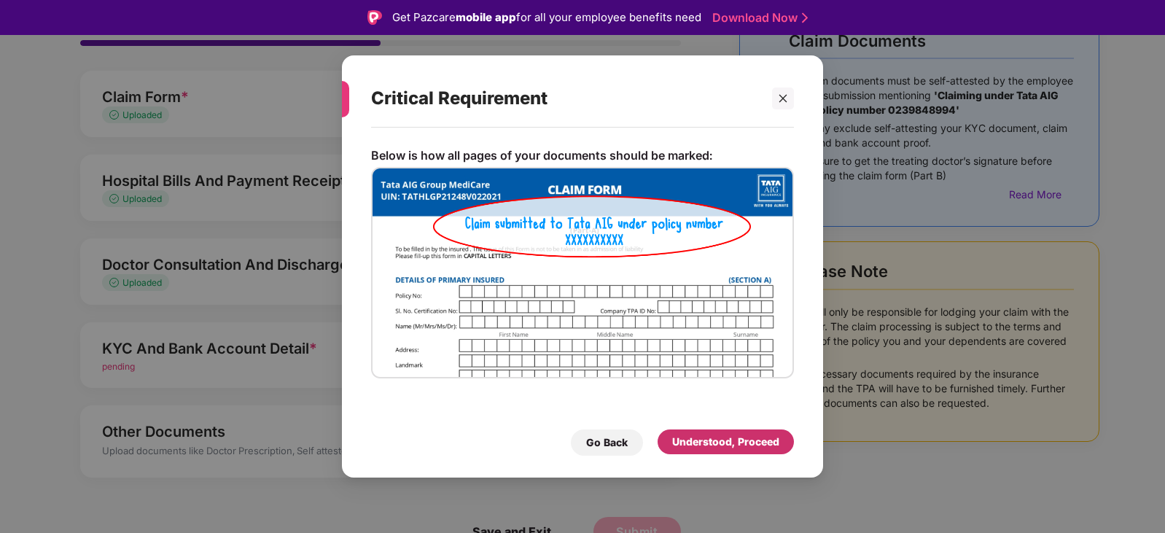
click at [699, 440] on div "Understood, Proceed" at bounding box center [725, 442] width 107 height 16
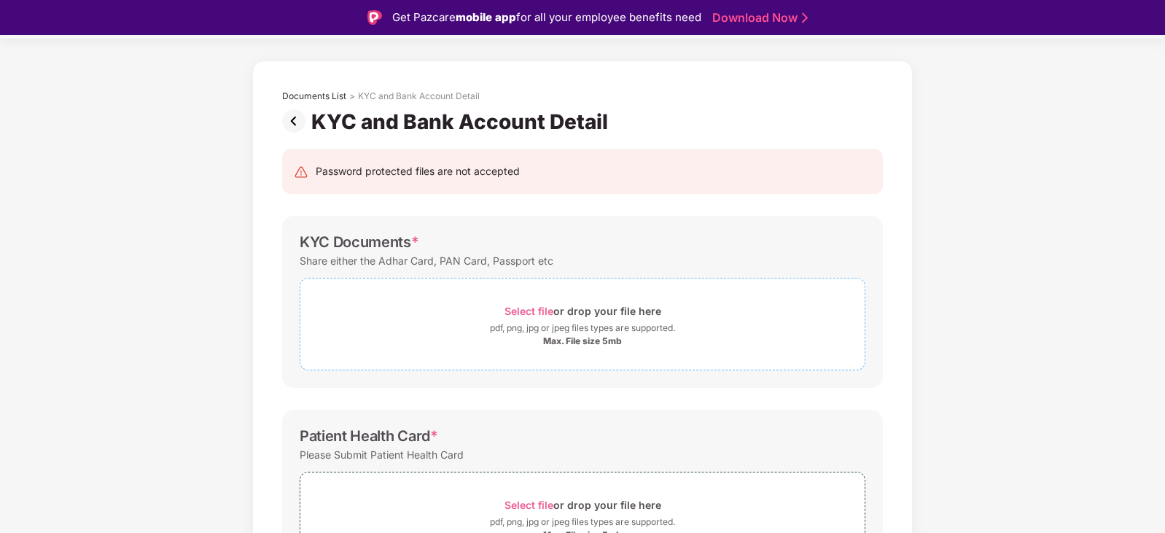
click at [585, 324] on div "pdf, png, jpg or jpeg files types are supported." at bounding box center [582, 328] width 185 height 15
click at [583, 325] on div "pdf, png, jpg or jpeg files types are supported." at bounding box center [582, 328] width 185 height 15
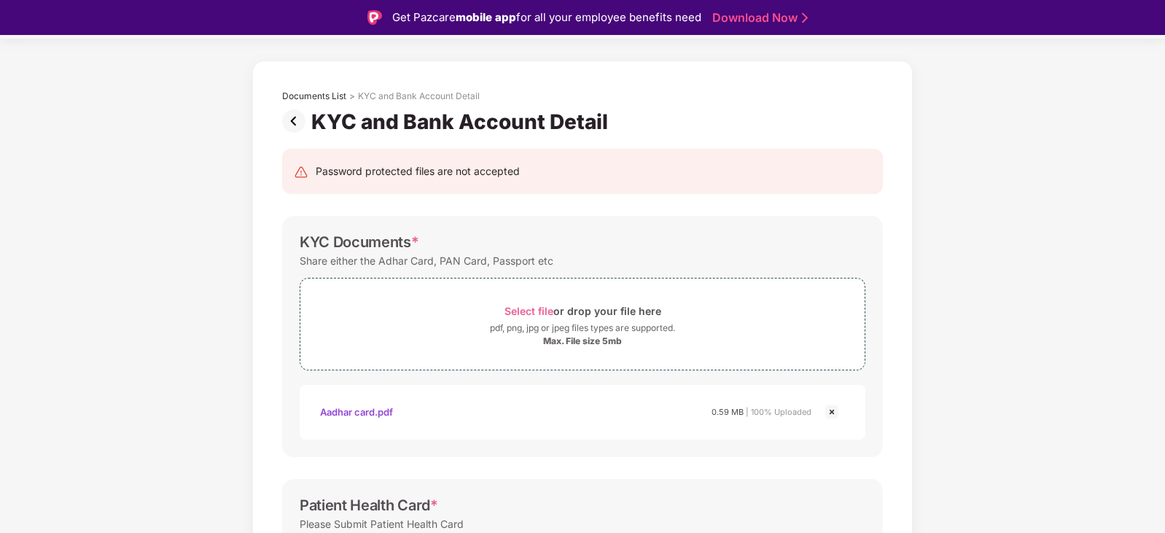
click at [351, 413] on div "Aadhar card.pdf" at bounding box center [356, 411] width 73 height 25
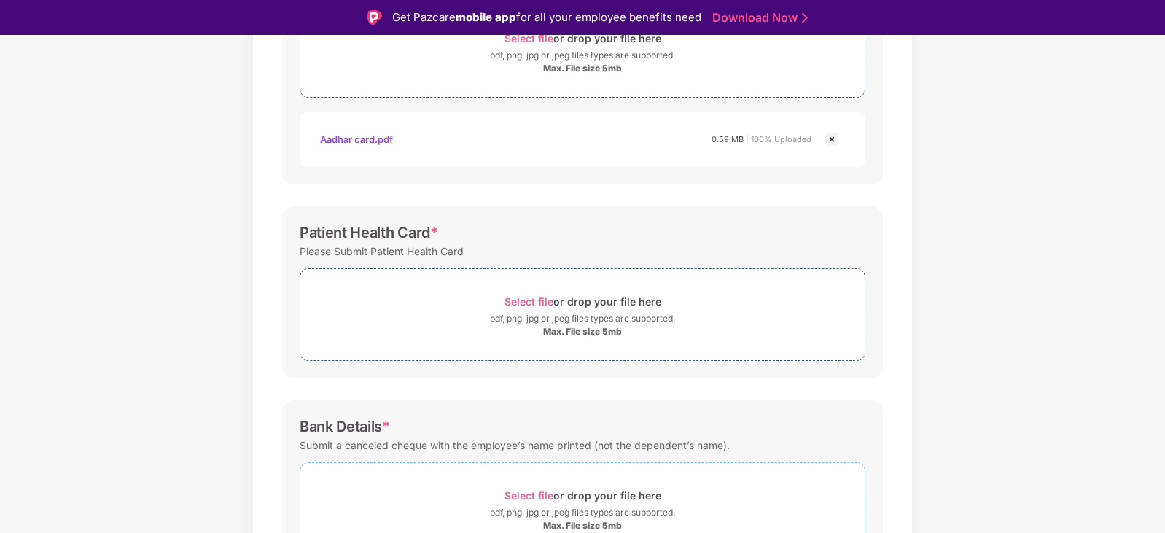
scroll to position [408, 0]
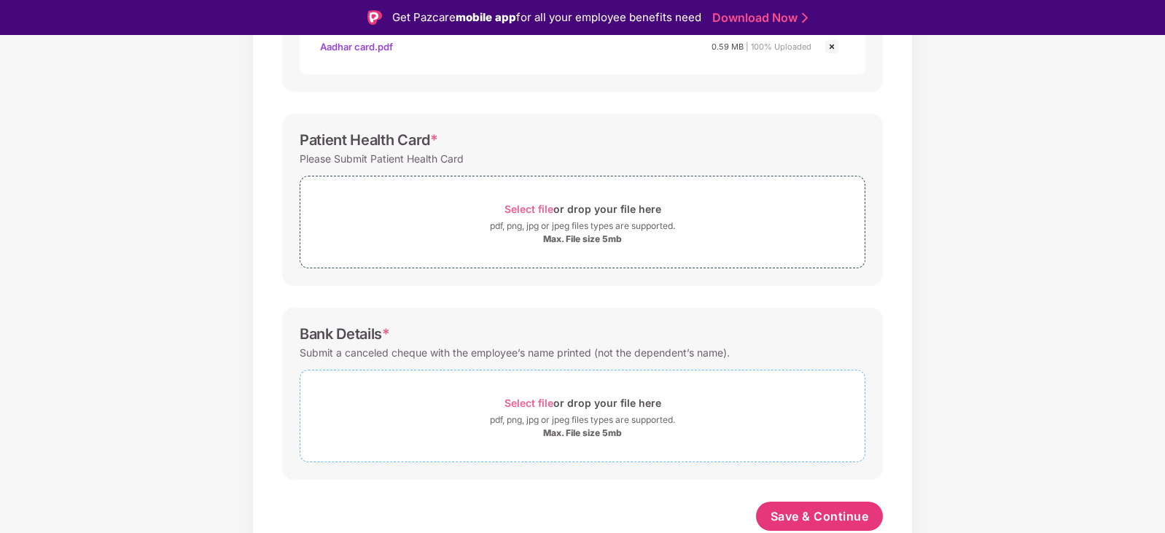
click at [559, 418] on div "pdf, png, jpg or jpeg files types are supported." at bounding box center [582, 420] width 185 height 15
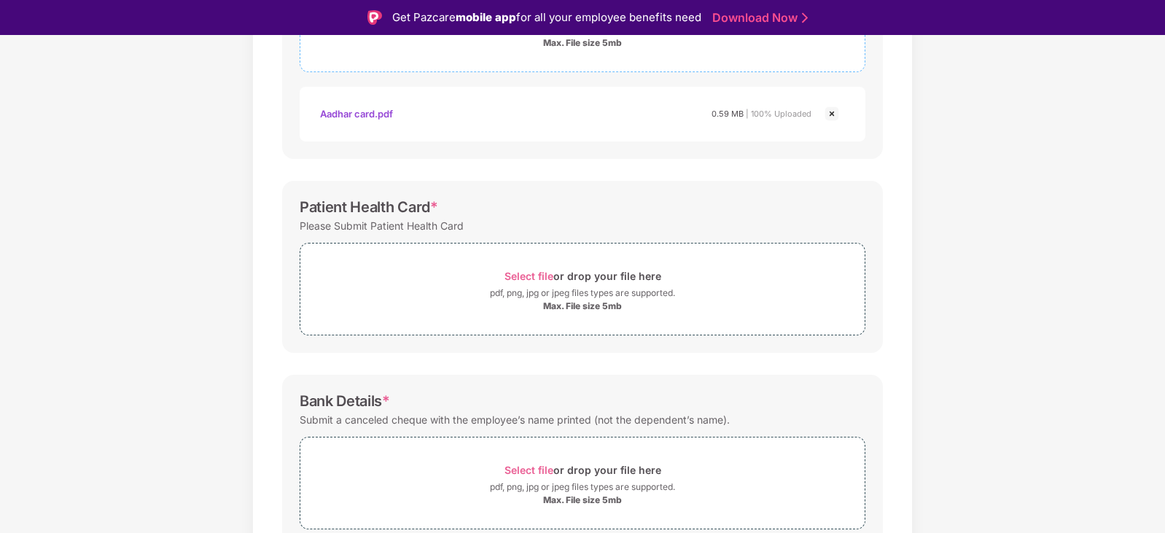
scroll to position [364, 0]
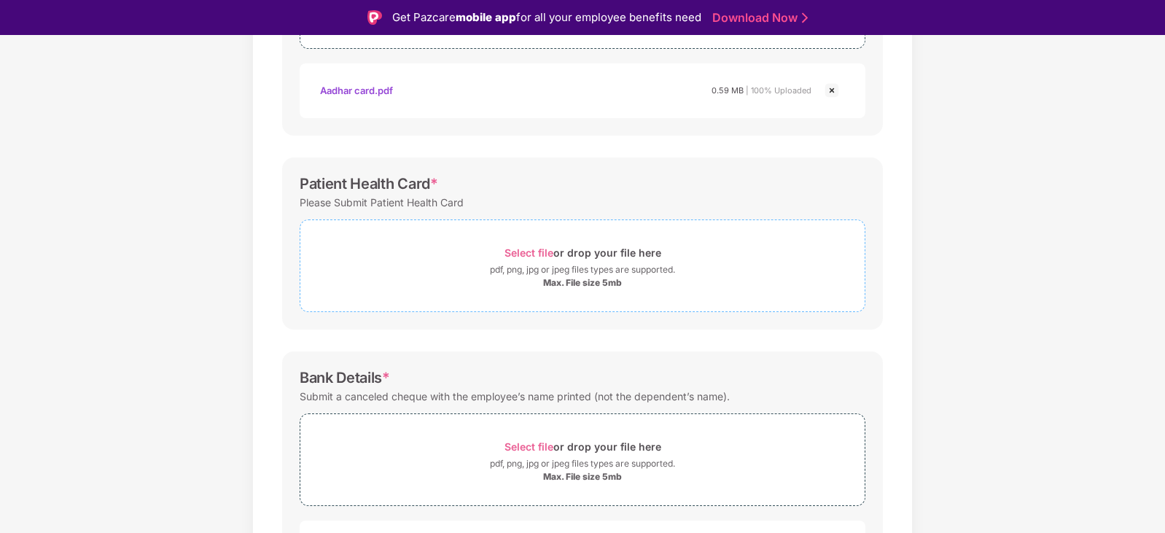
click at [571, 260] on div "Select file or drop your file here" at bounding box center [582, 253] width 157 height 20
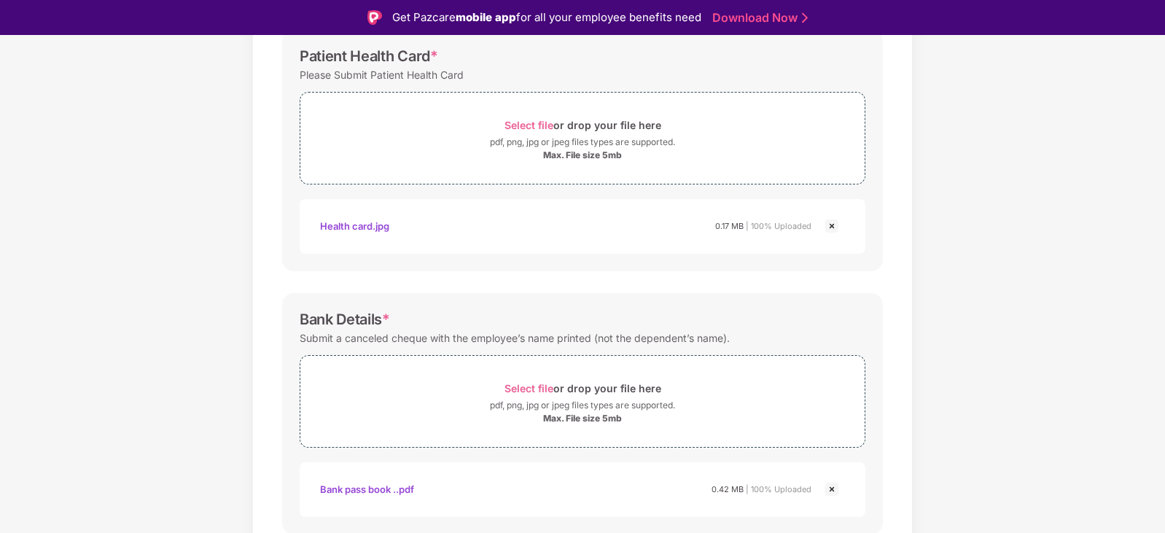
scroll to position [547, 0]
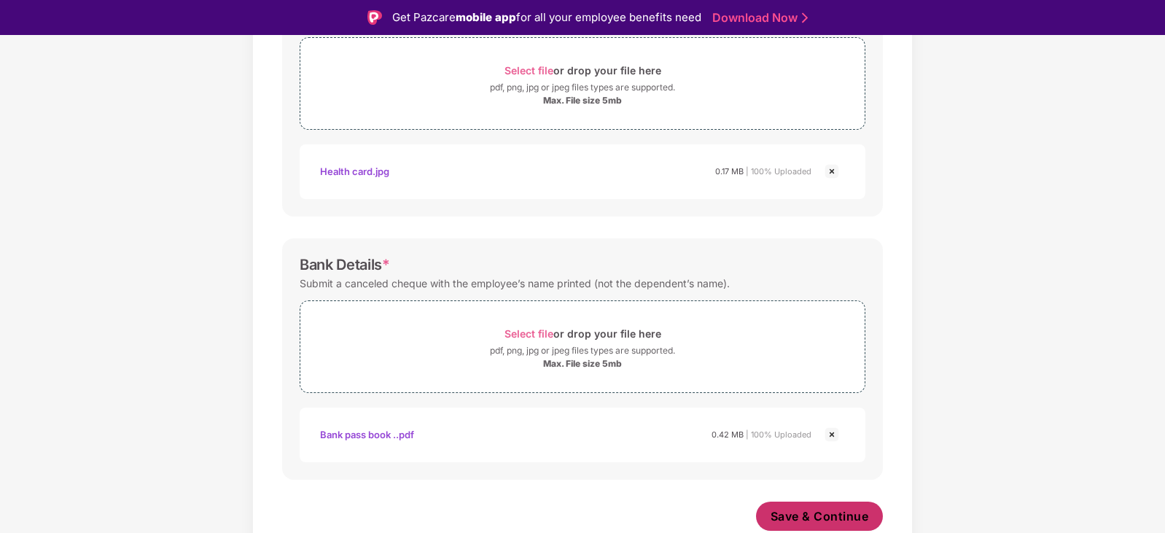
click at [806, 511] on span "Save & Continue" at bounding box center [820, 516] width 98 height 16
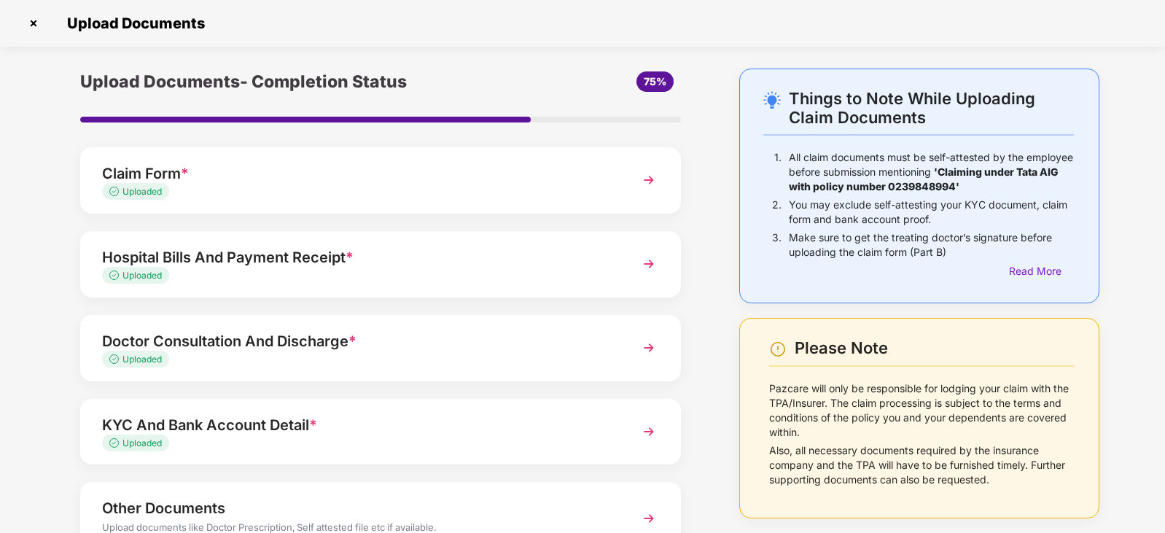
scroll to position [112, 0]
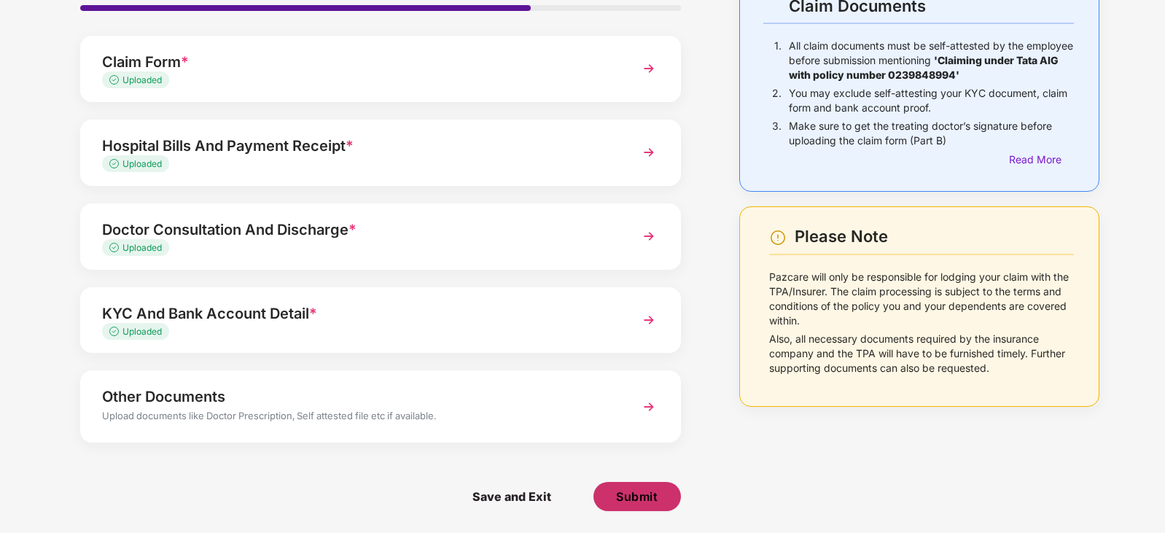
click at [646, 495] on span "Submit" at bounding box center [637, 496] width 42 height 16
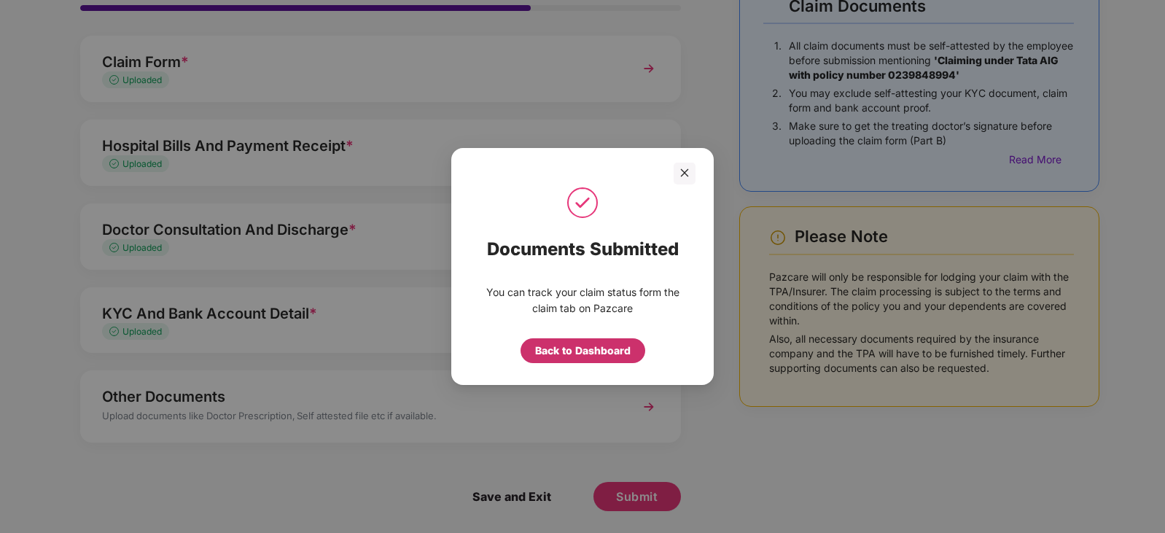
click at [557, 352] on div "Back to Dashboard" at bounding box center [582, 351] width 95 height 16
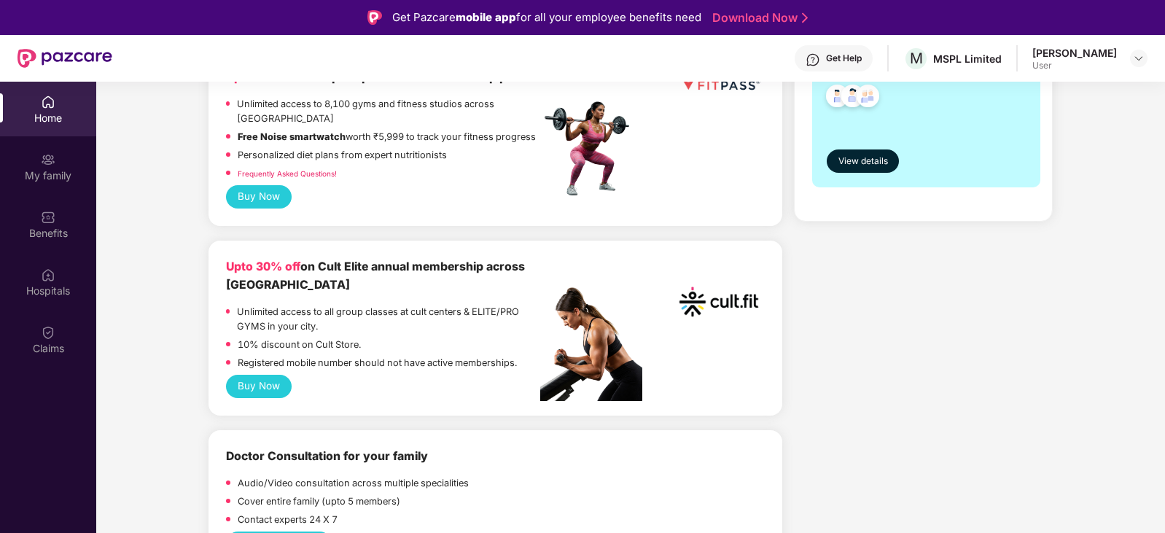
scroll to position [729, 0]
